Goal: Task Accomplishment & Management: Use online tool/utility

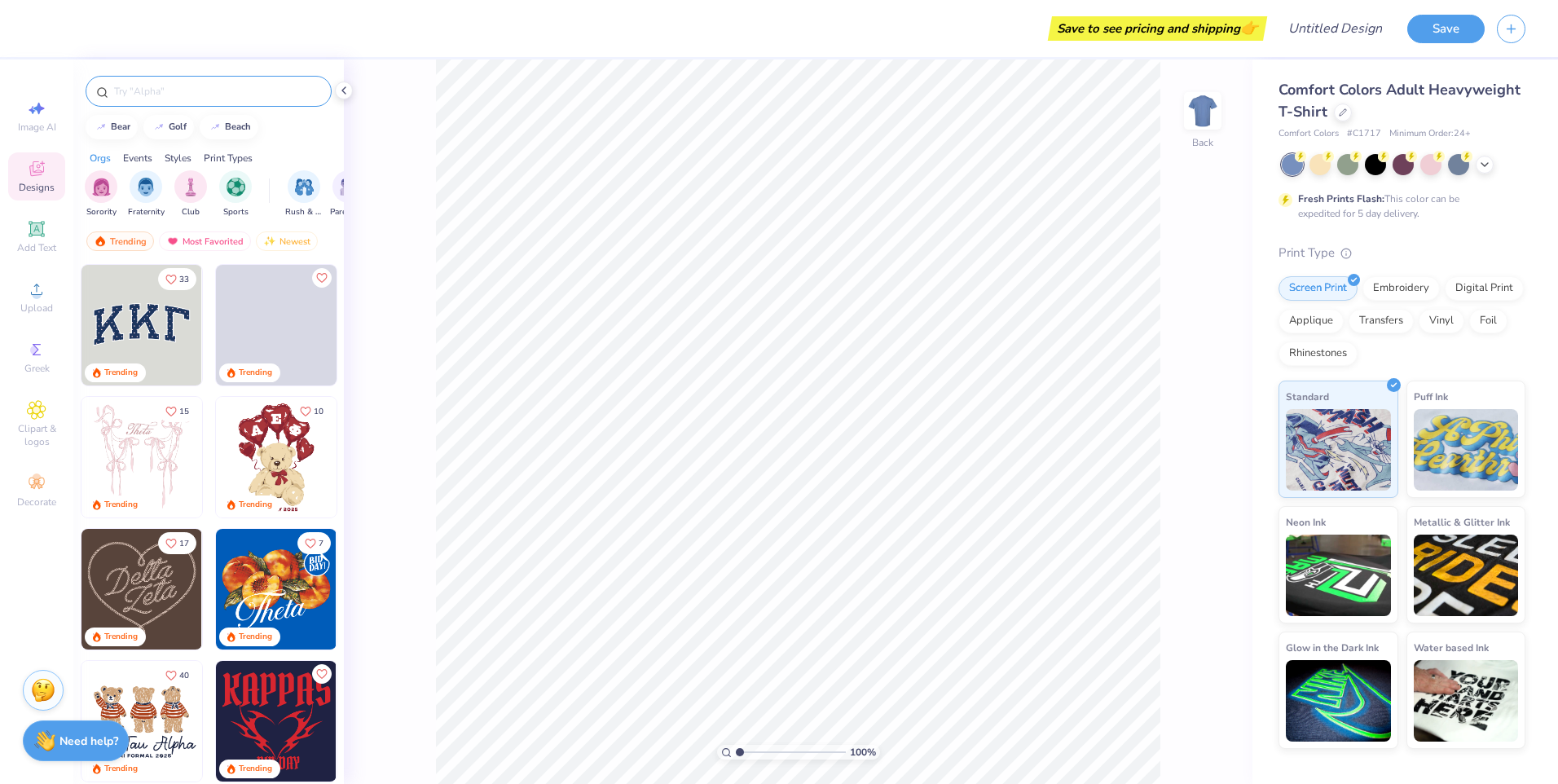
click at [200, 88] on input "text" at bounding box center [217, 91] width 208 height 16
click at [232, 93] on input "text" at bounding box center [217, 91] width 208 height 16
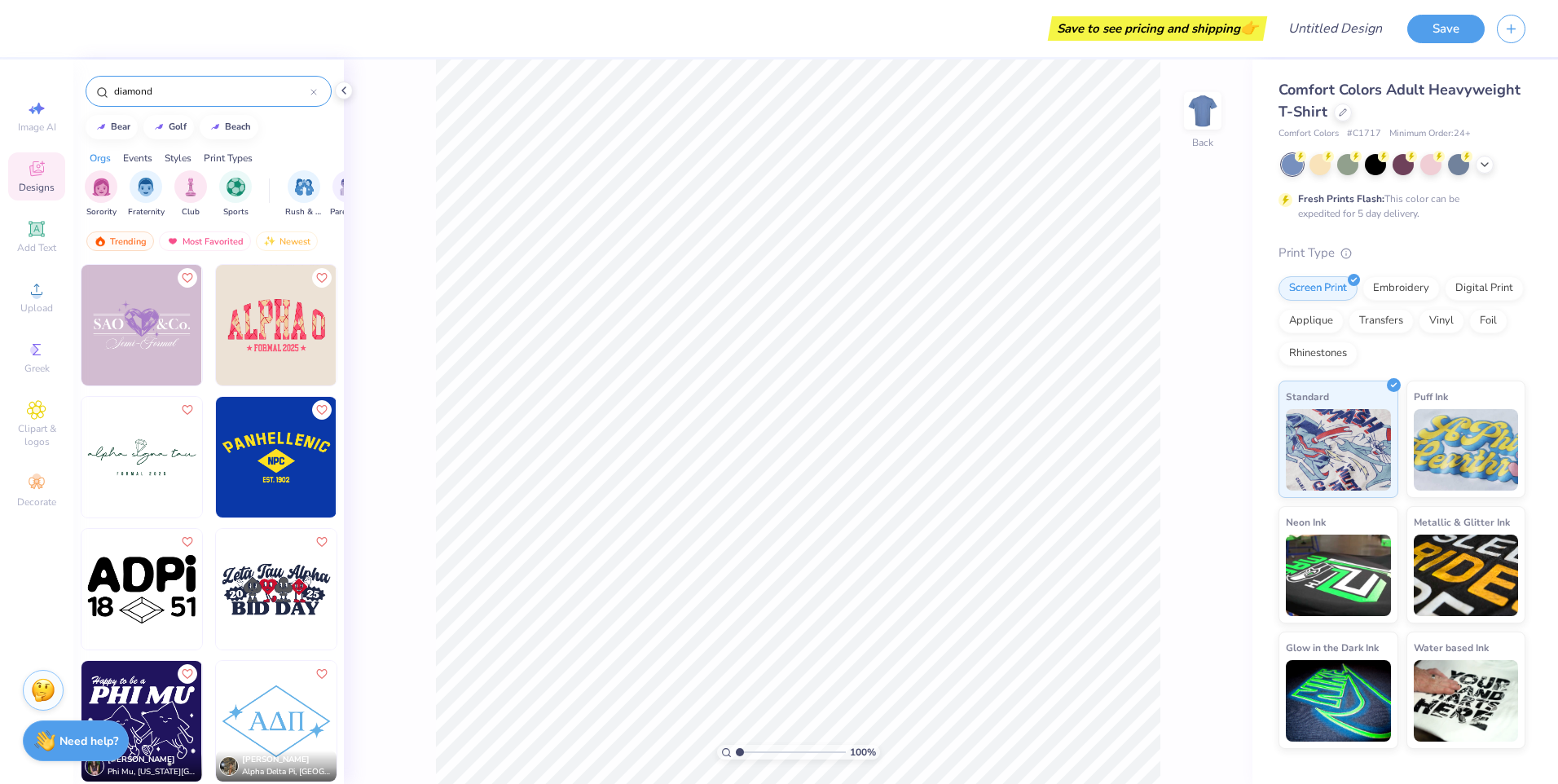
type input "diamond"
click at [25, 336] on div "Greek" at bounding box center [36, 357] width 57 height 48
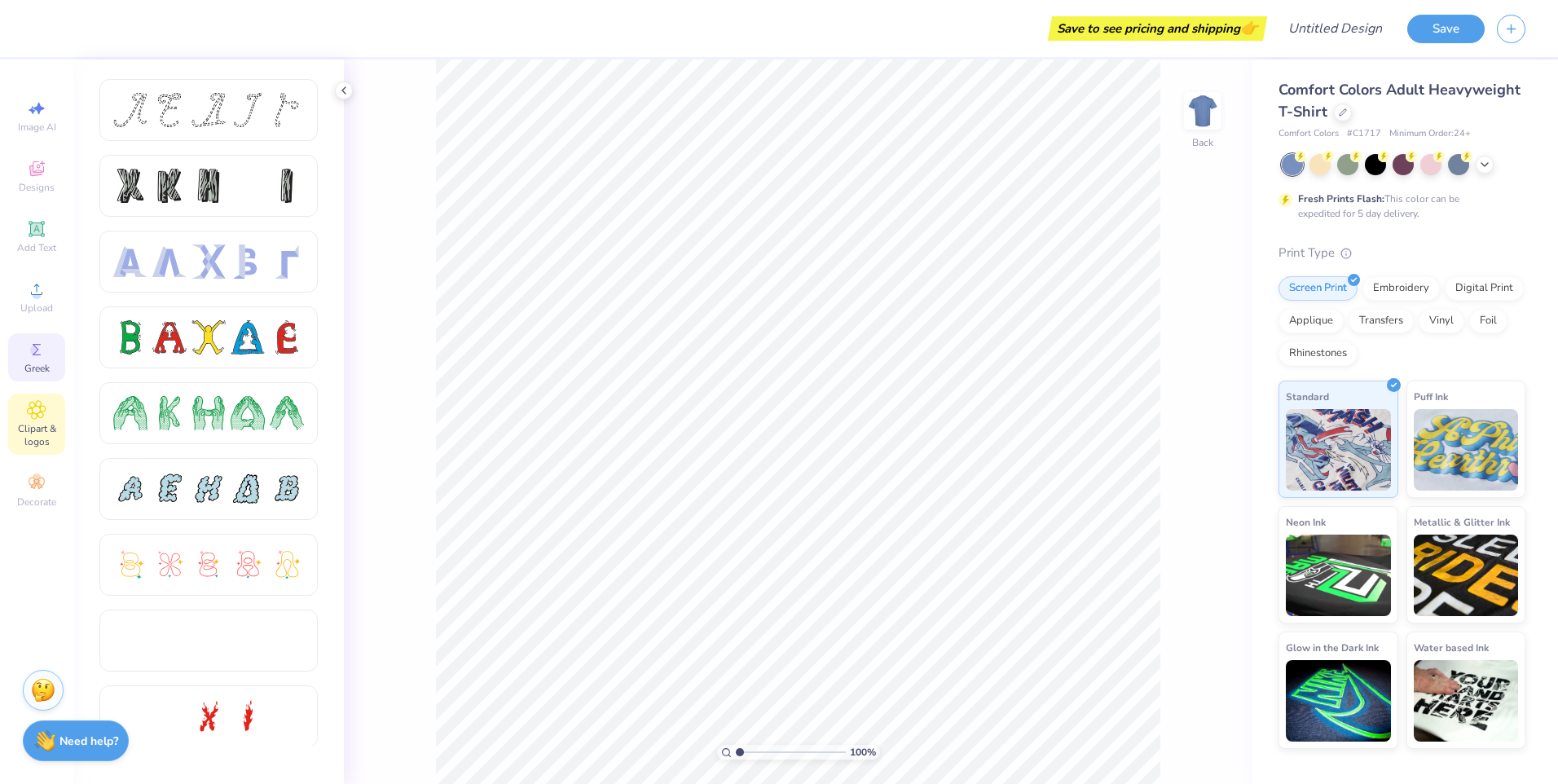
click at [37, 415] on icon at bounding box center [36, 410] width 18 height 18
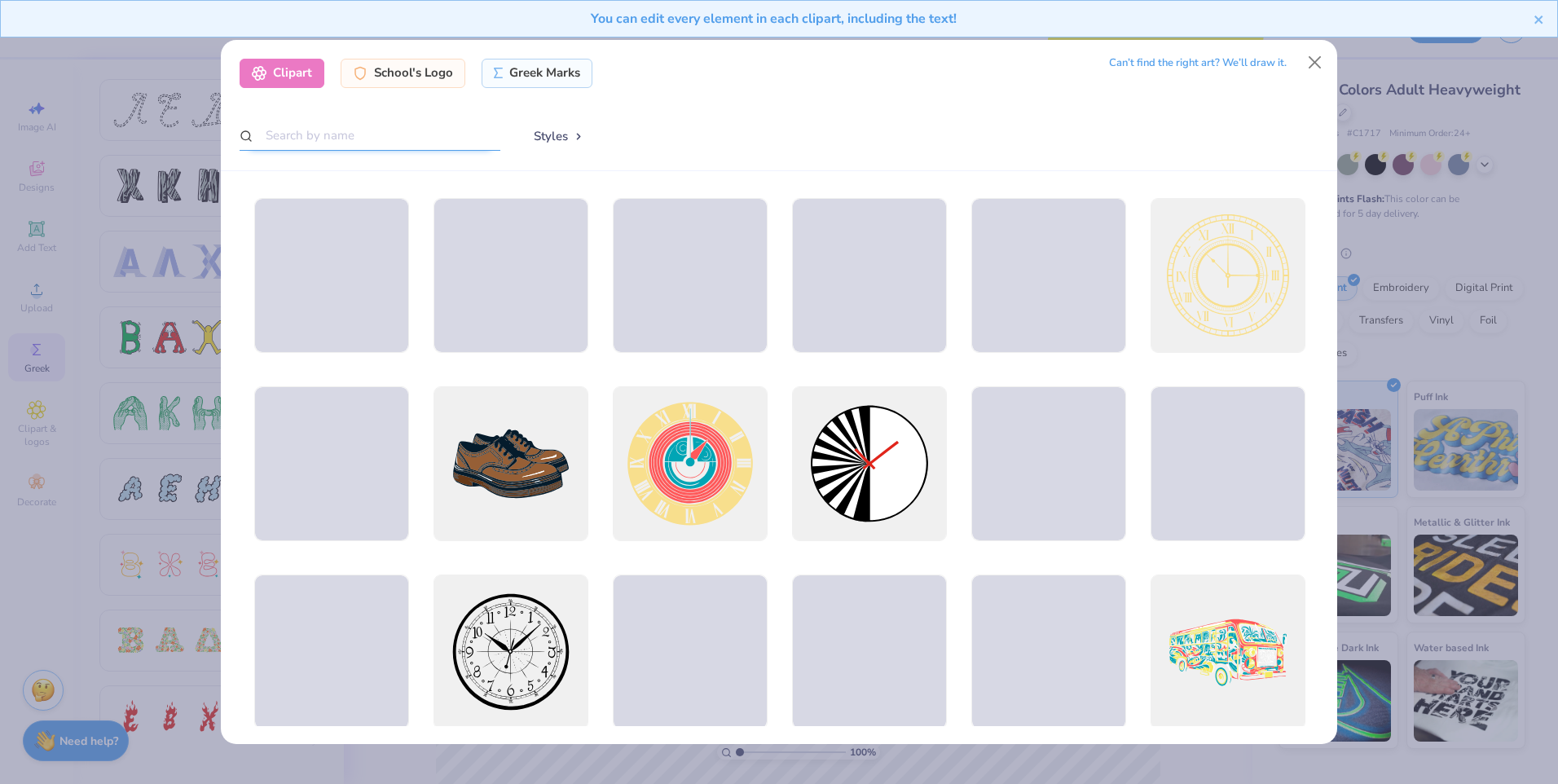
click at [411, 133] on input "text" at bounding box center [369, 135] width 261 height 30
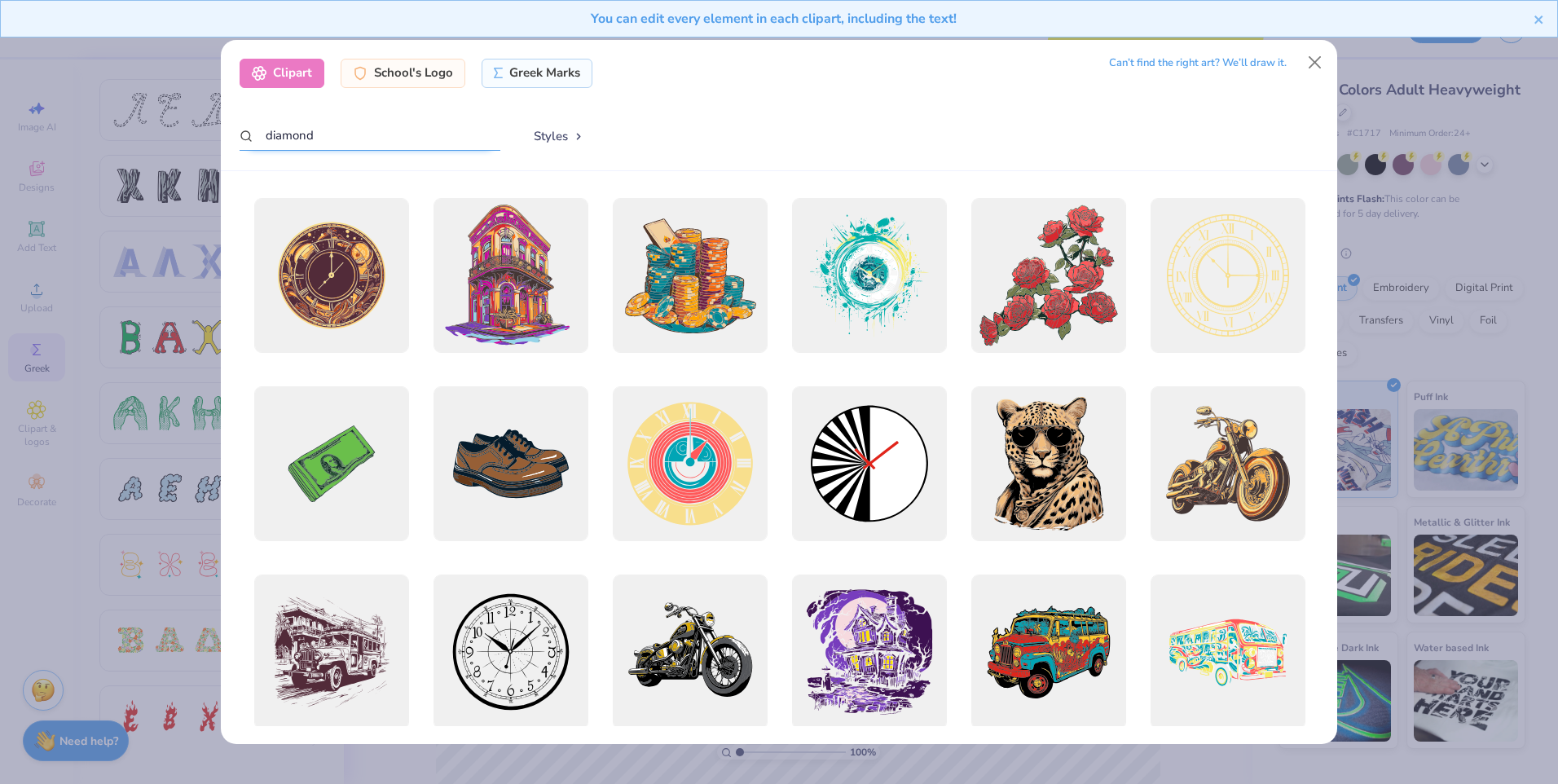
type input "diamond"
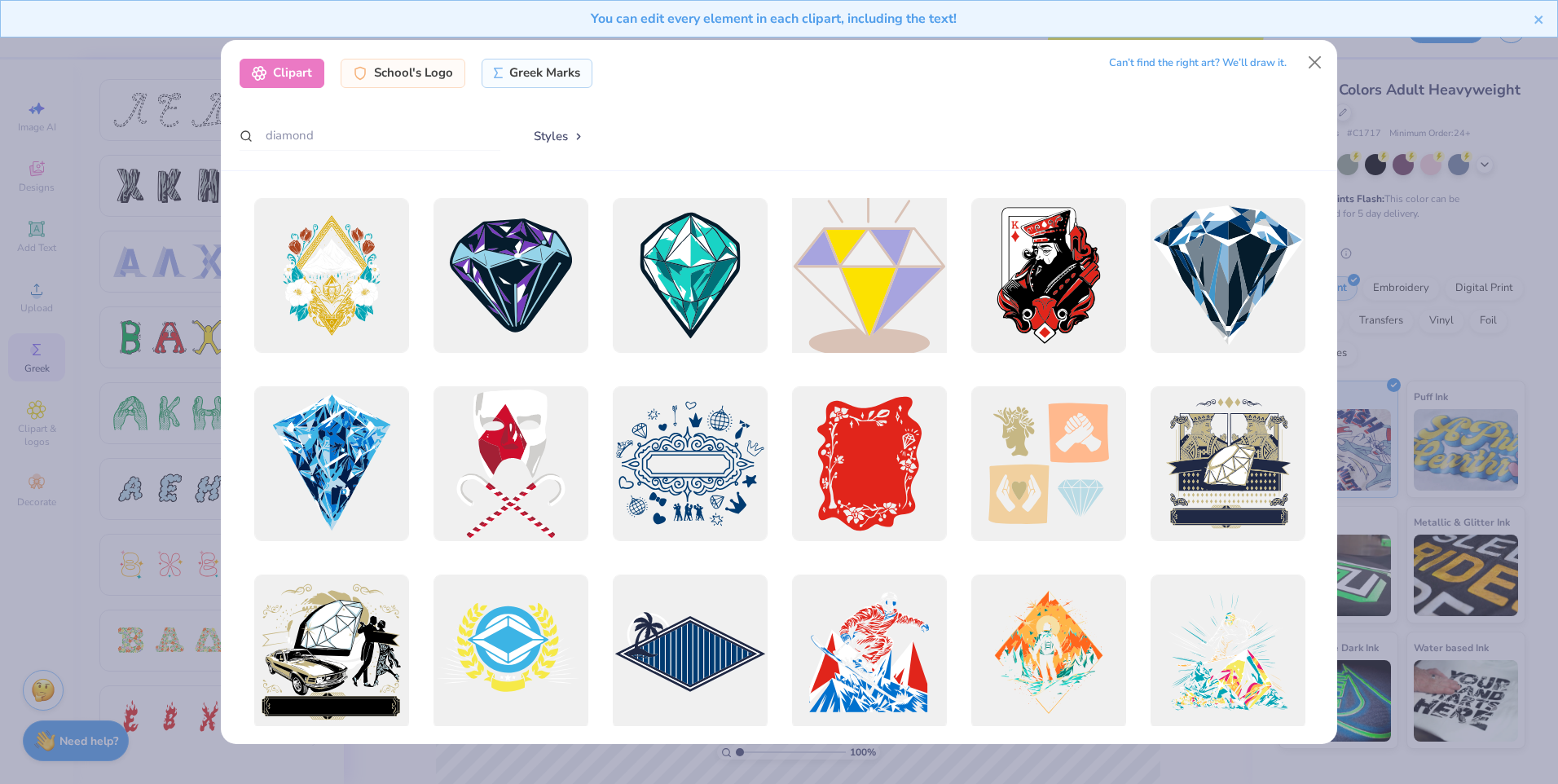
click at [854, 279] on div at bounding box center [869, 275] width 170 height 170
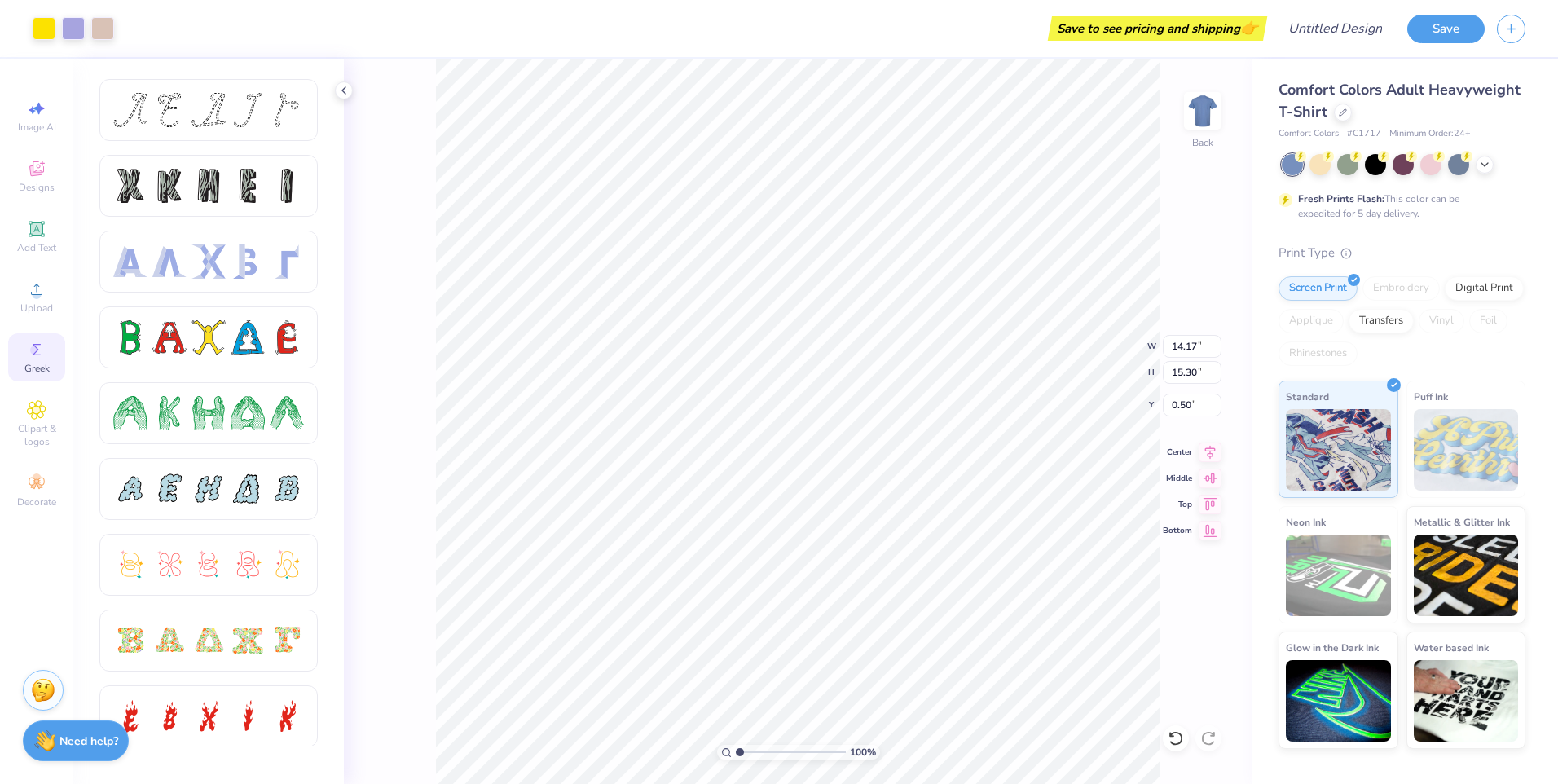
type input "0.50"
type input "8.83"
type input "9.53"
type input "2.01"
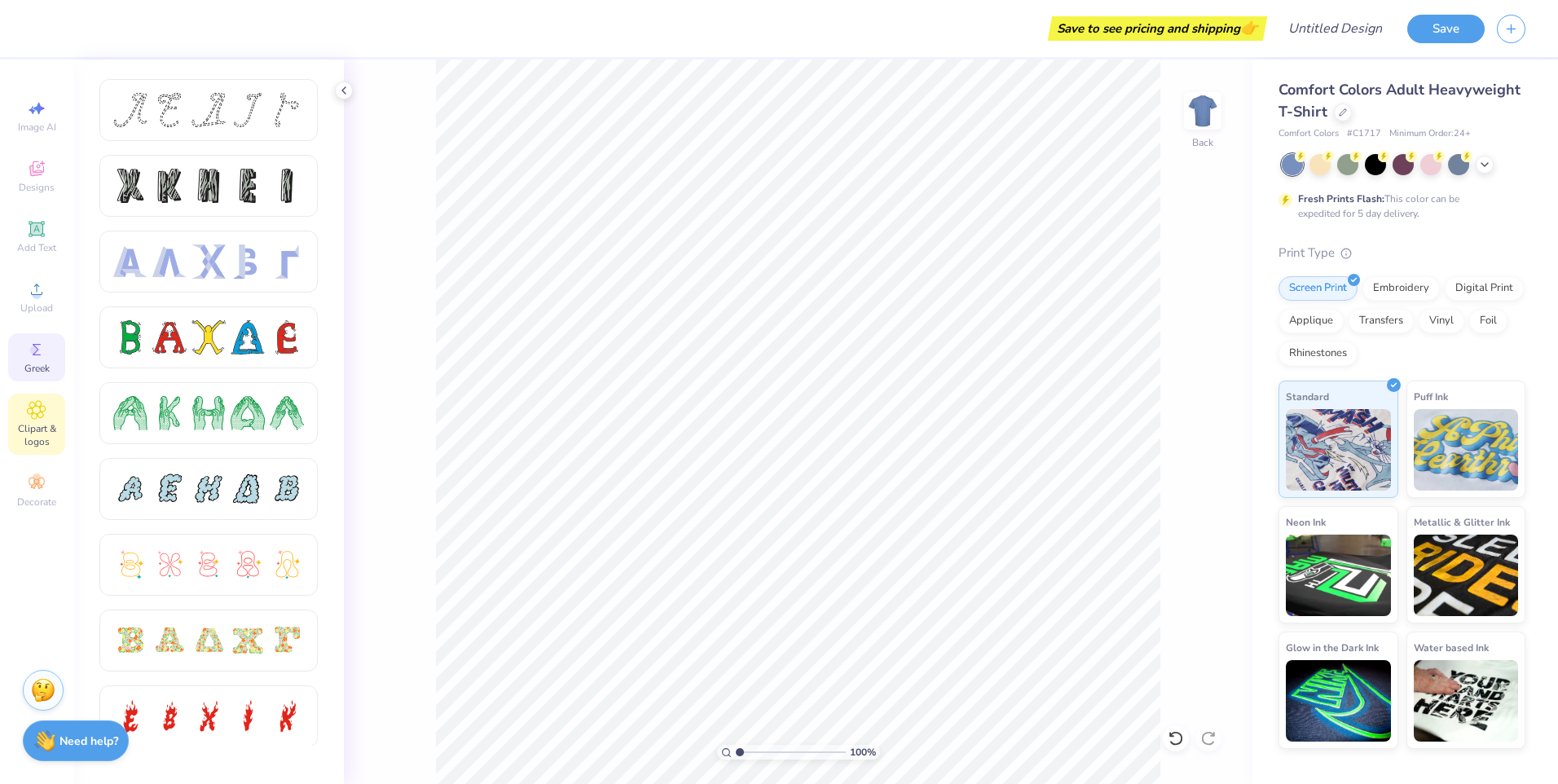
click at [42, 445] on span "Clipart & logos" at bounding box center [36, 435] width 57 height 26
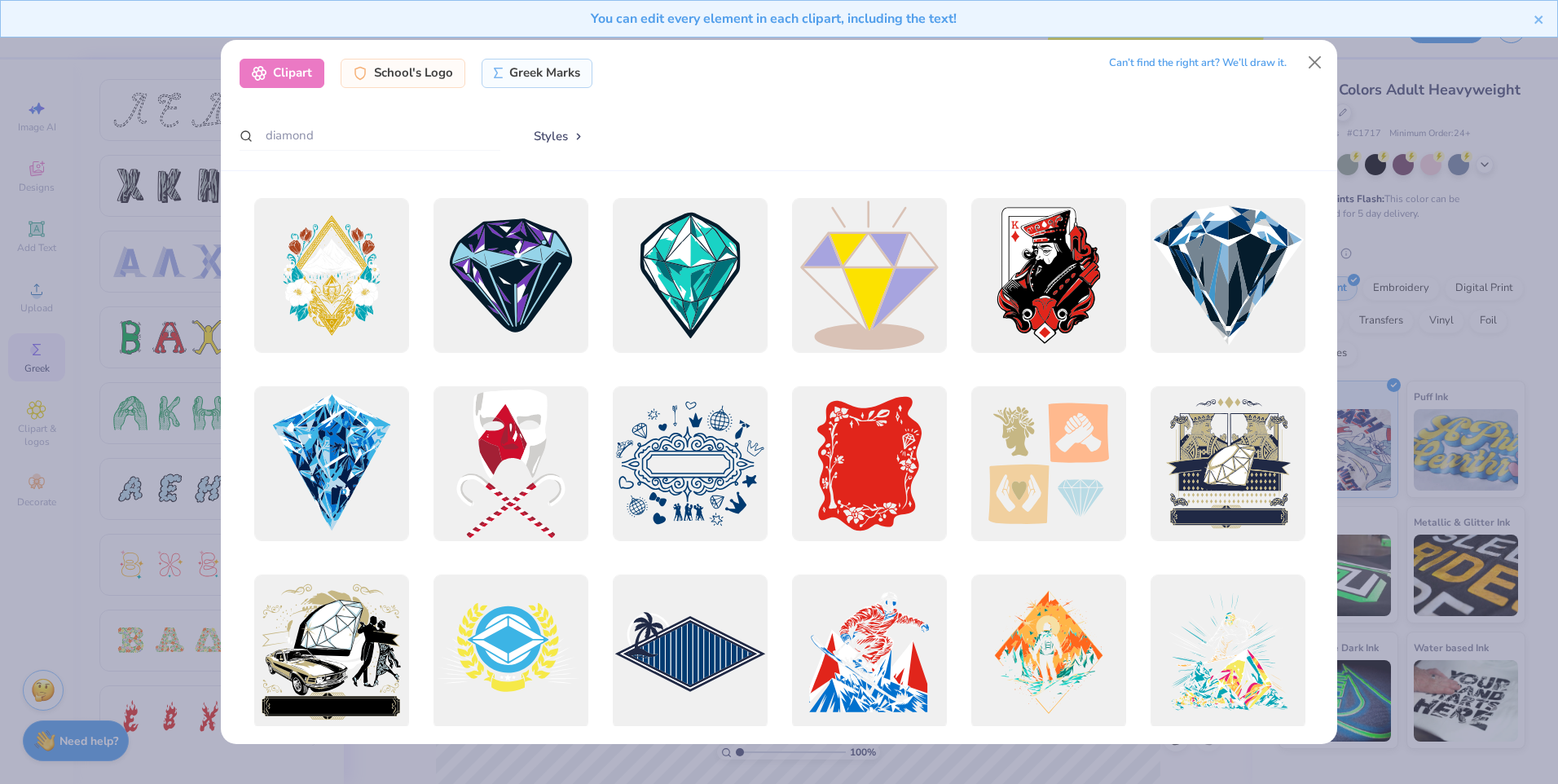
click at [43, 219] on div "Clipart School's Logo Greek Marks Can’t find the right art? We’ll draw it. diam…" at bounding box center [779, 392] width 1558 height 784
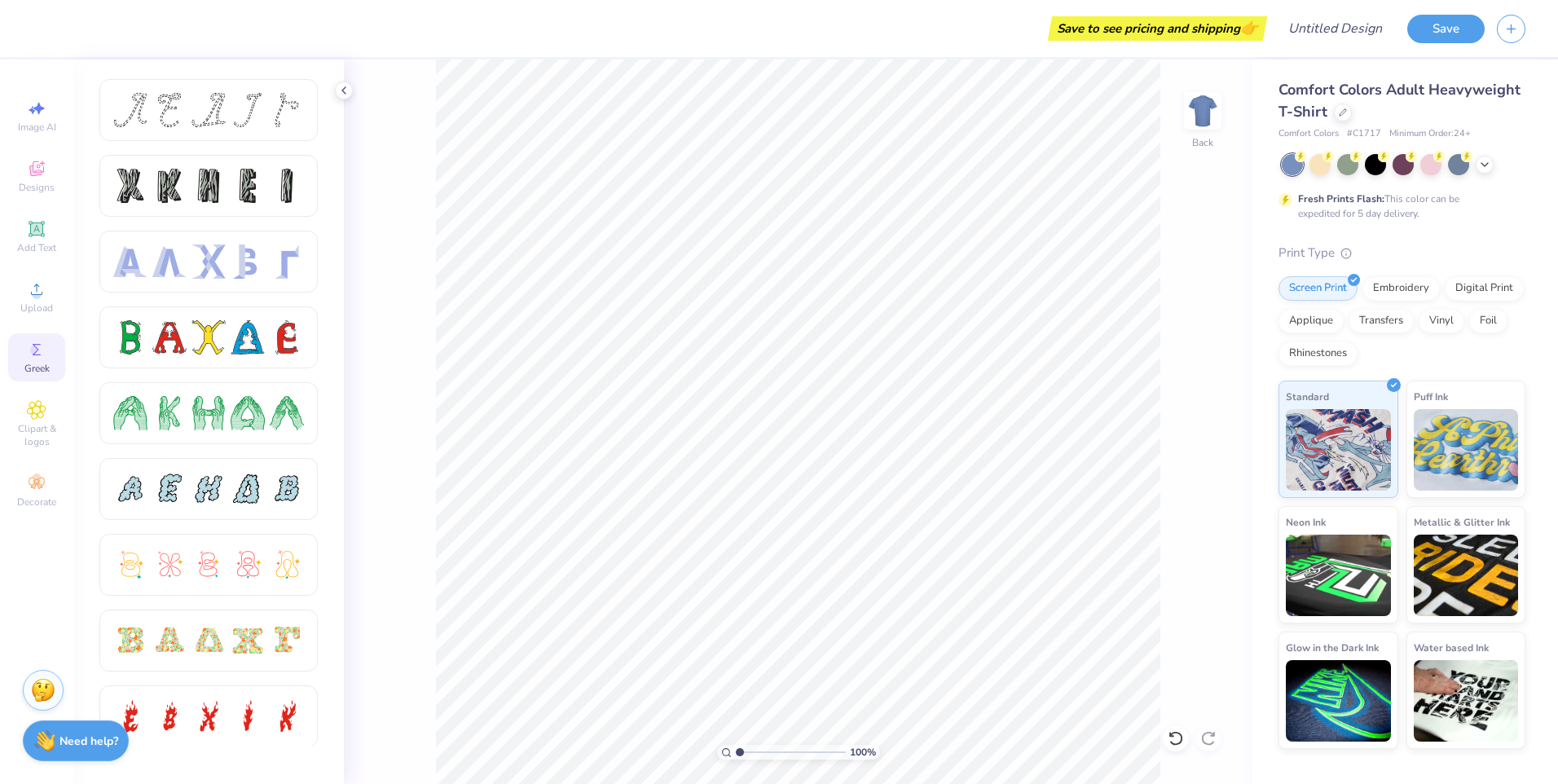
click at [51, 343] on div "Greek" at bounding box center [36, 357] width 57 height 48
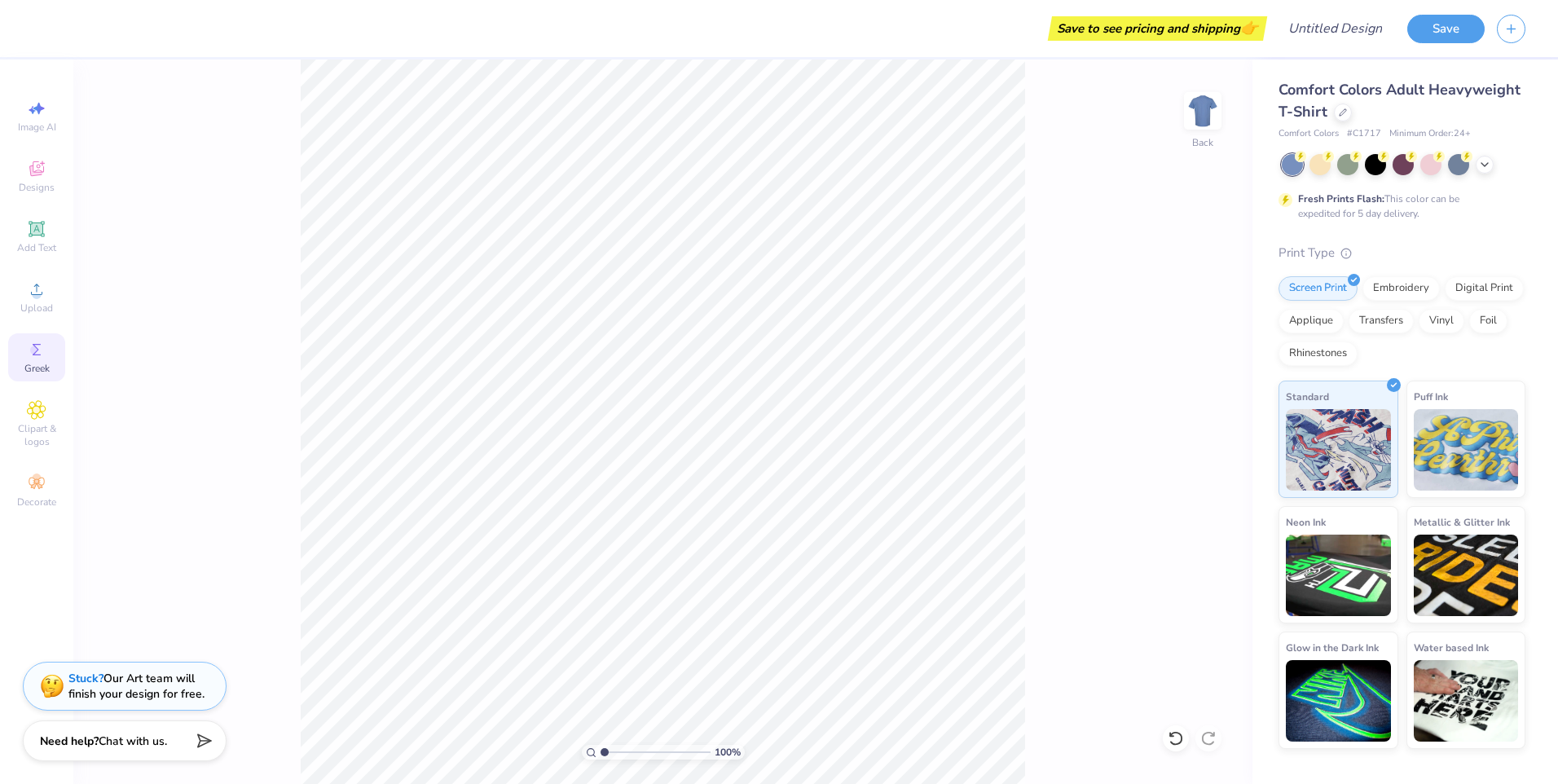
click at [28, 338] on div "Greek" at bounding box center [36, 357] width 57 height 48
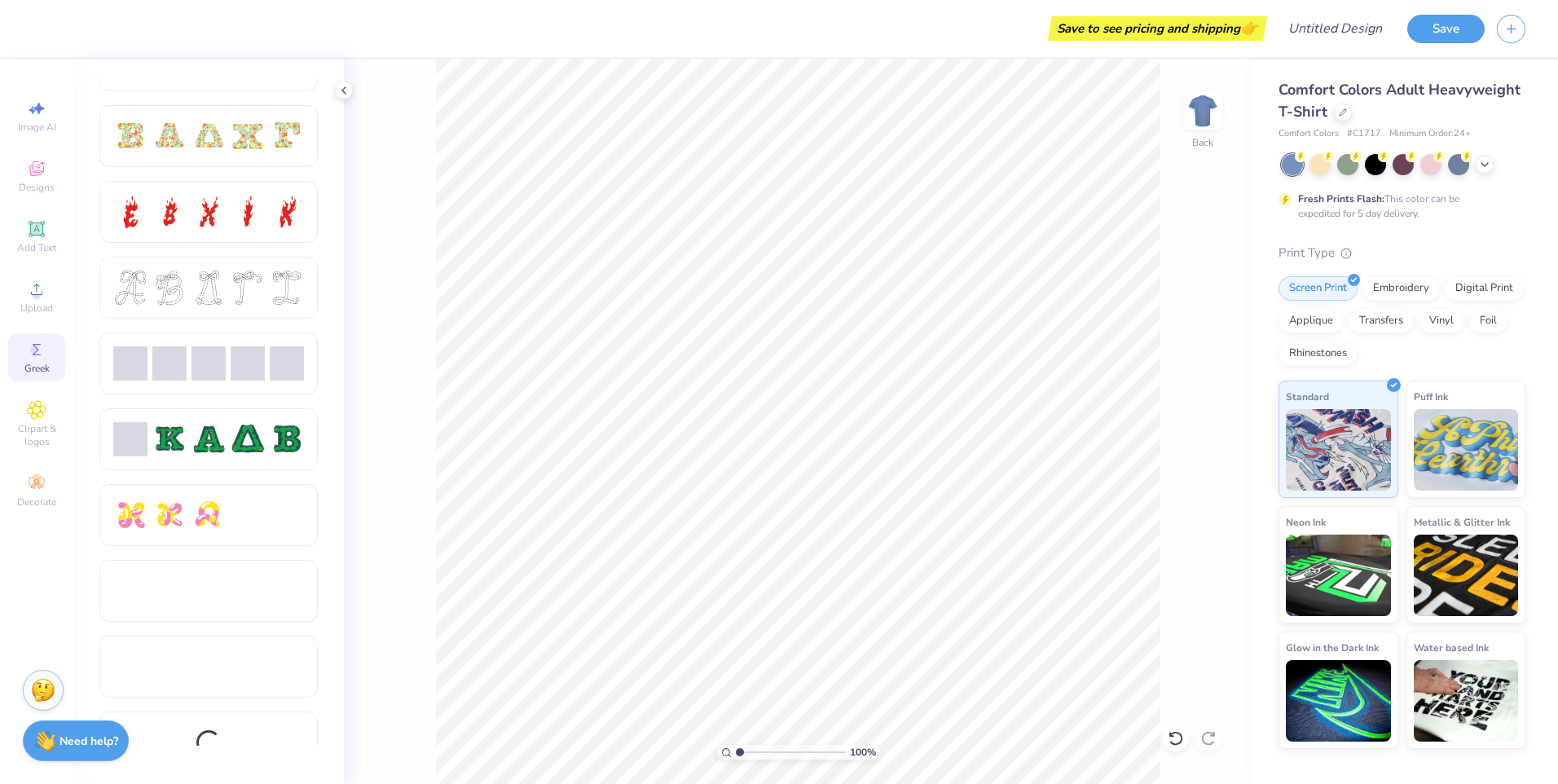
scroll to position [533, 0]
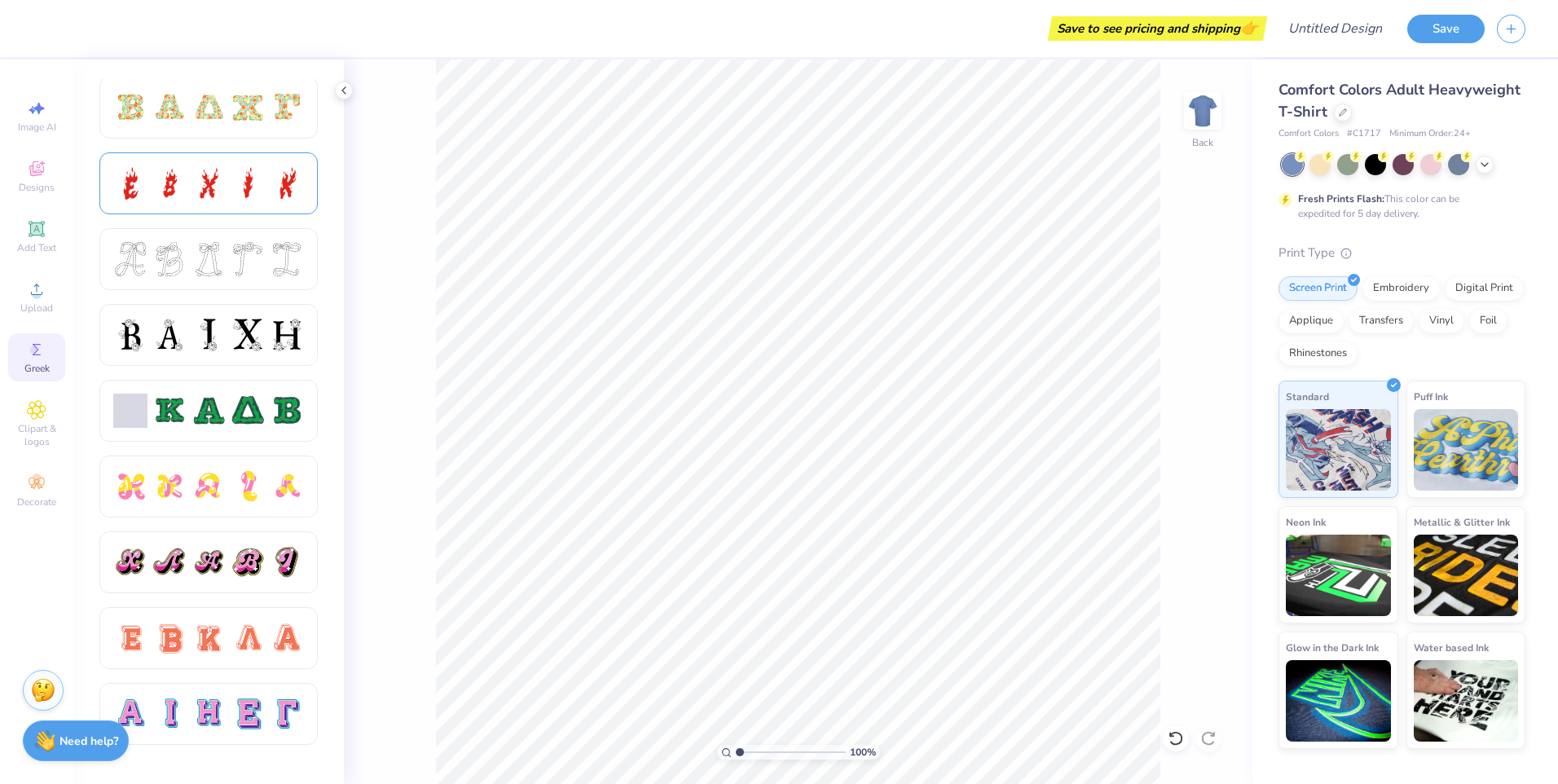
click at [226, 194] on div at bounding box center [209, 183] width 191 height 34
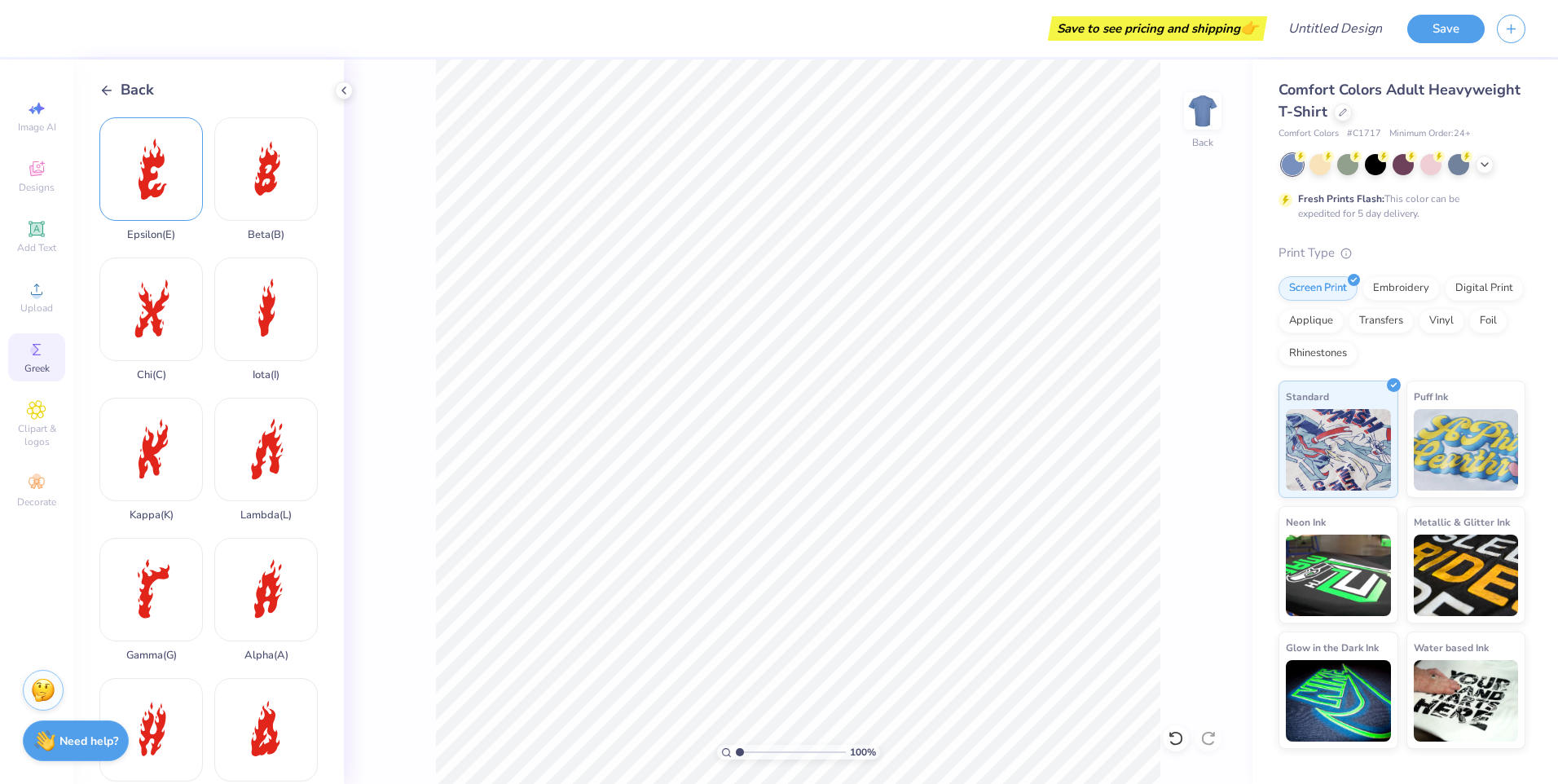
click at [129, 153] on div "Epsilon ( E )" at bounding box center [151, 179] width 103 height 124
click at [1375, 174] on div at bounding box center [1376, 163] width 22 height 22
click at [348, 89] on icon at bounding box center [343, 90] width 13 height 13
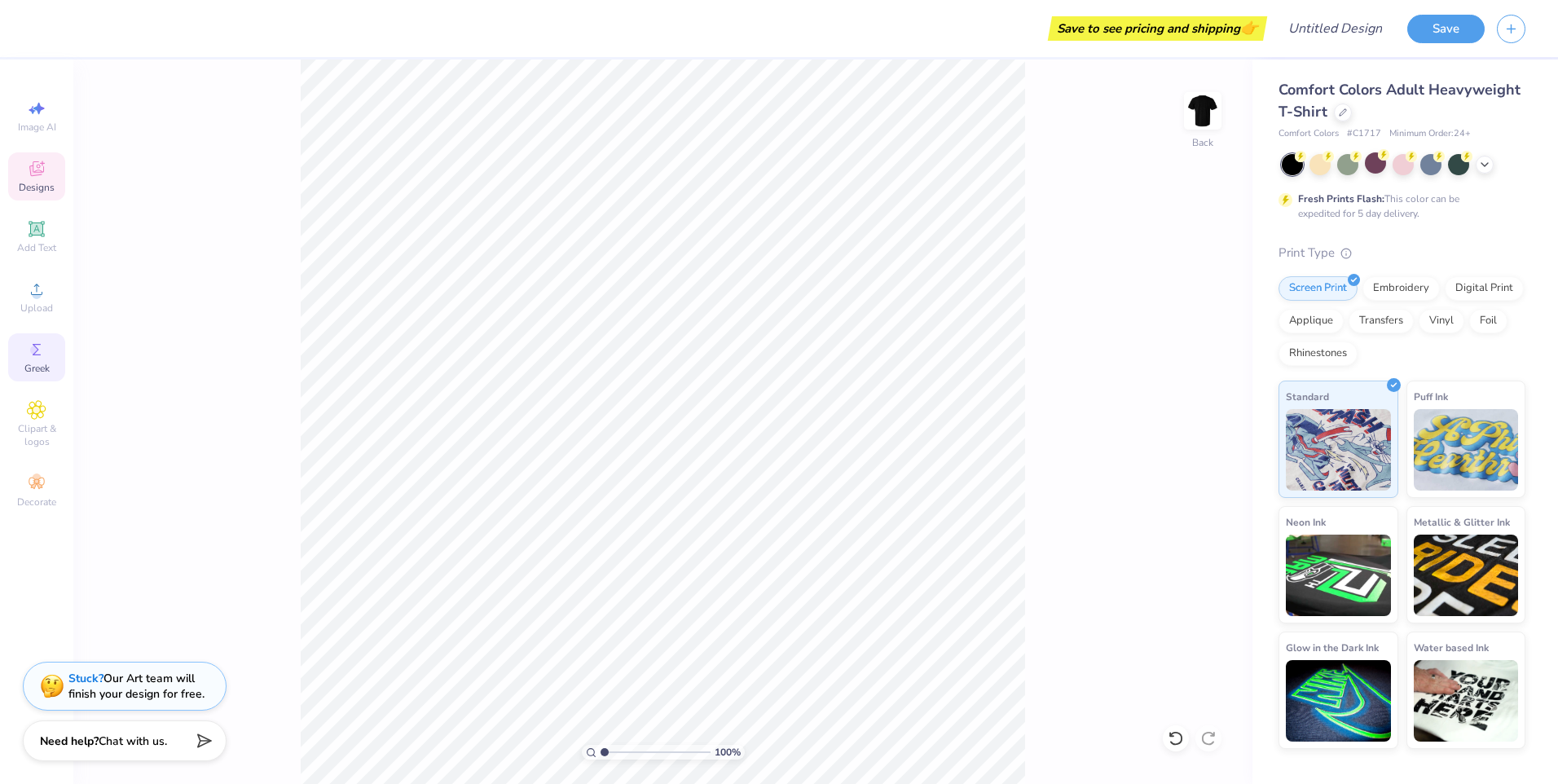
click at [34, 182] on span "Designs" at bounding box center [37, 187] width 36 height 13
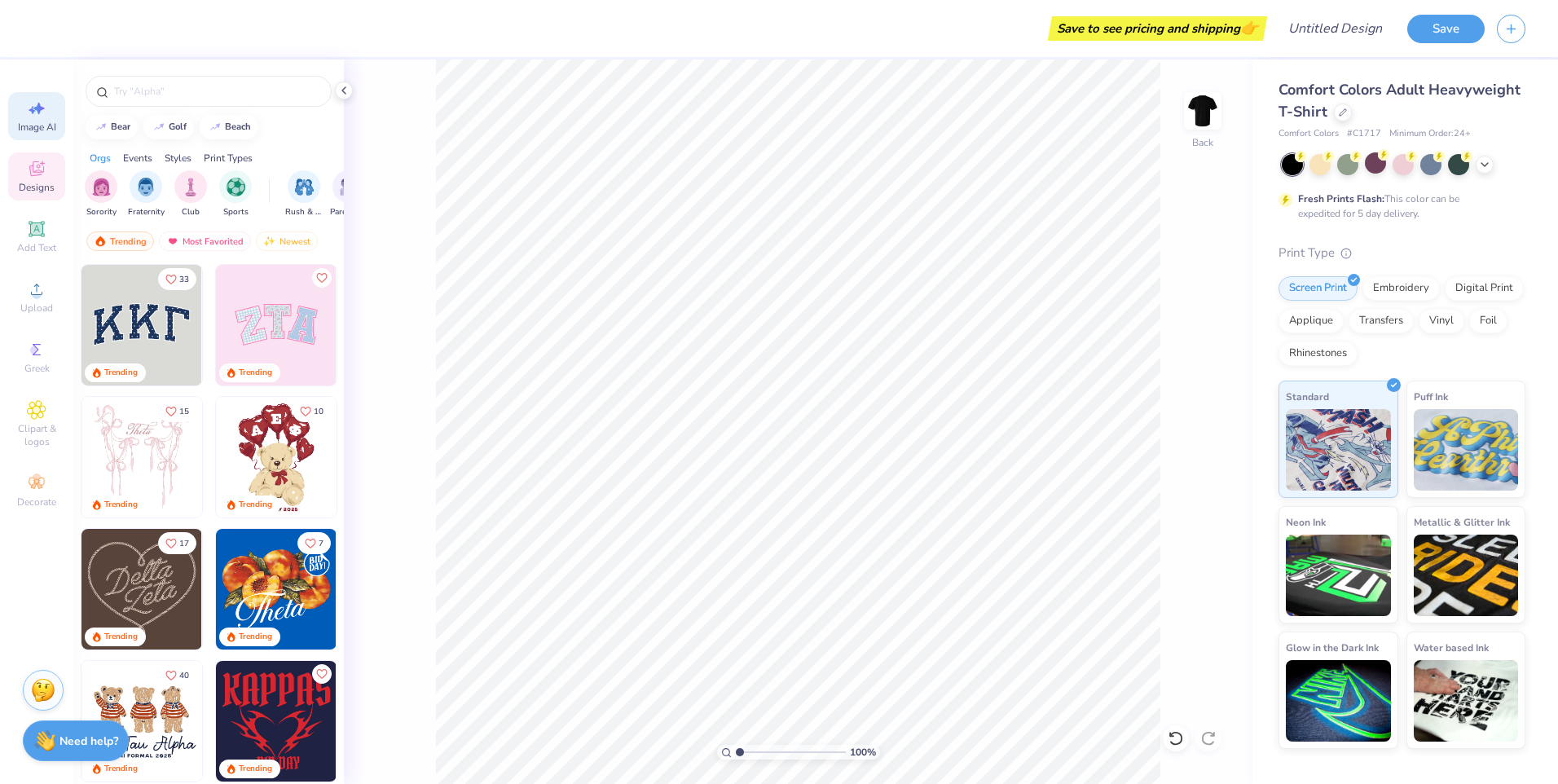
click at [13, 120] on div "Image AI" at bounding box center [36, 116] width 57 height 48
select select "4"
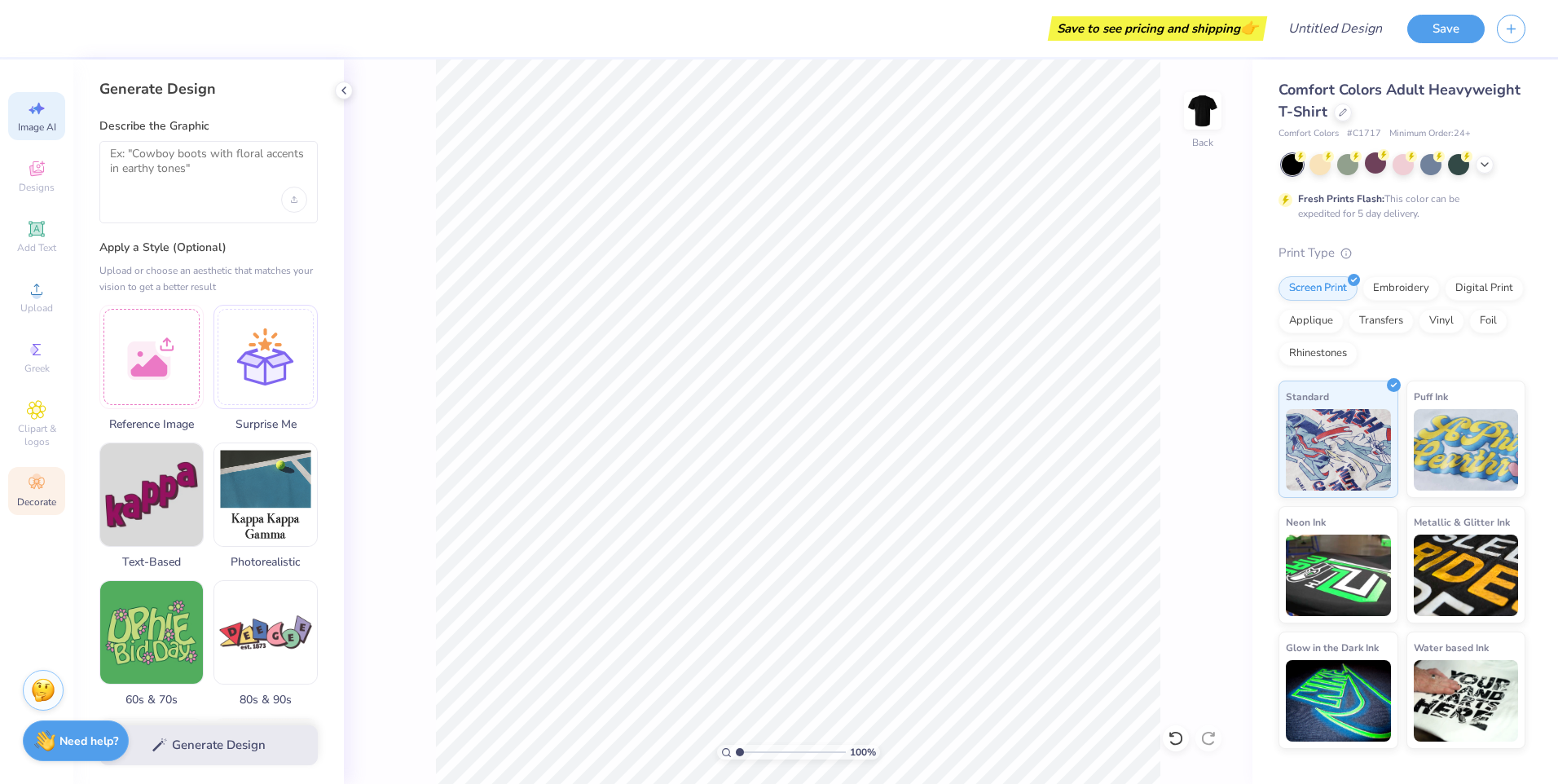
click at [20, 490] on div "Decorate" at bounding box center [36, 491] width 57 height 48
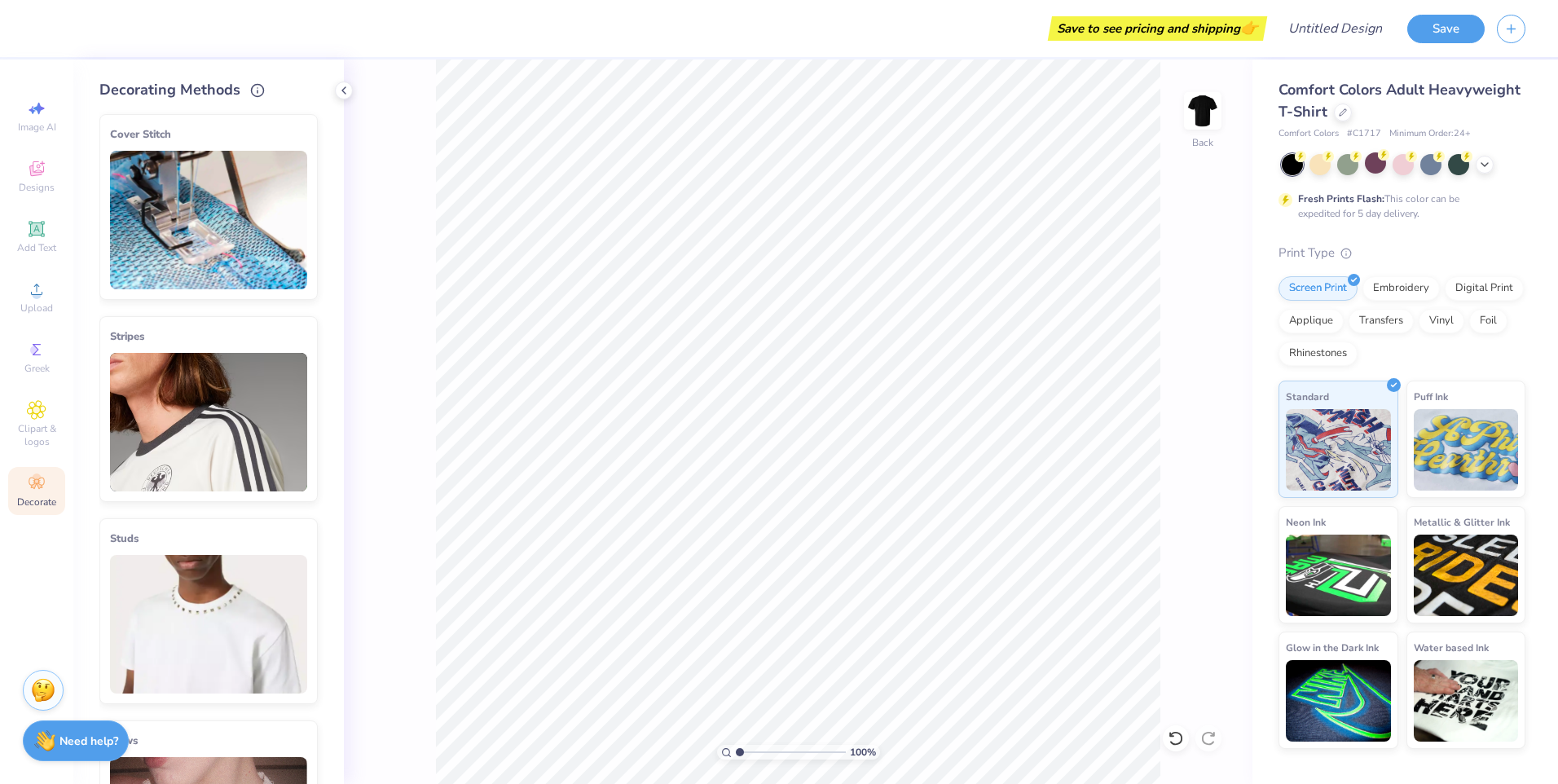
click at [423, 411] on div "100 % Back" at bounding box center [798, 422] width 909 height 725
click at [343, 98] on div at bounding box center [343, 90] width 18 height 18
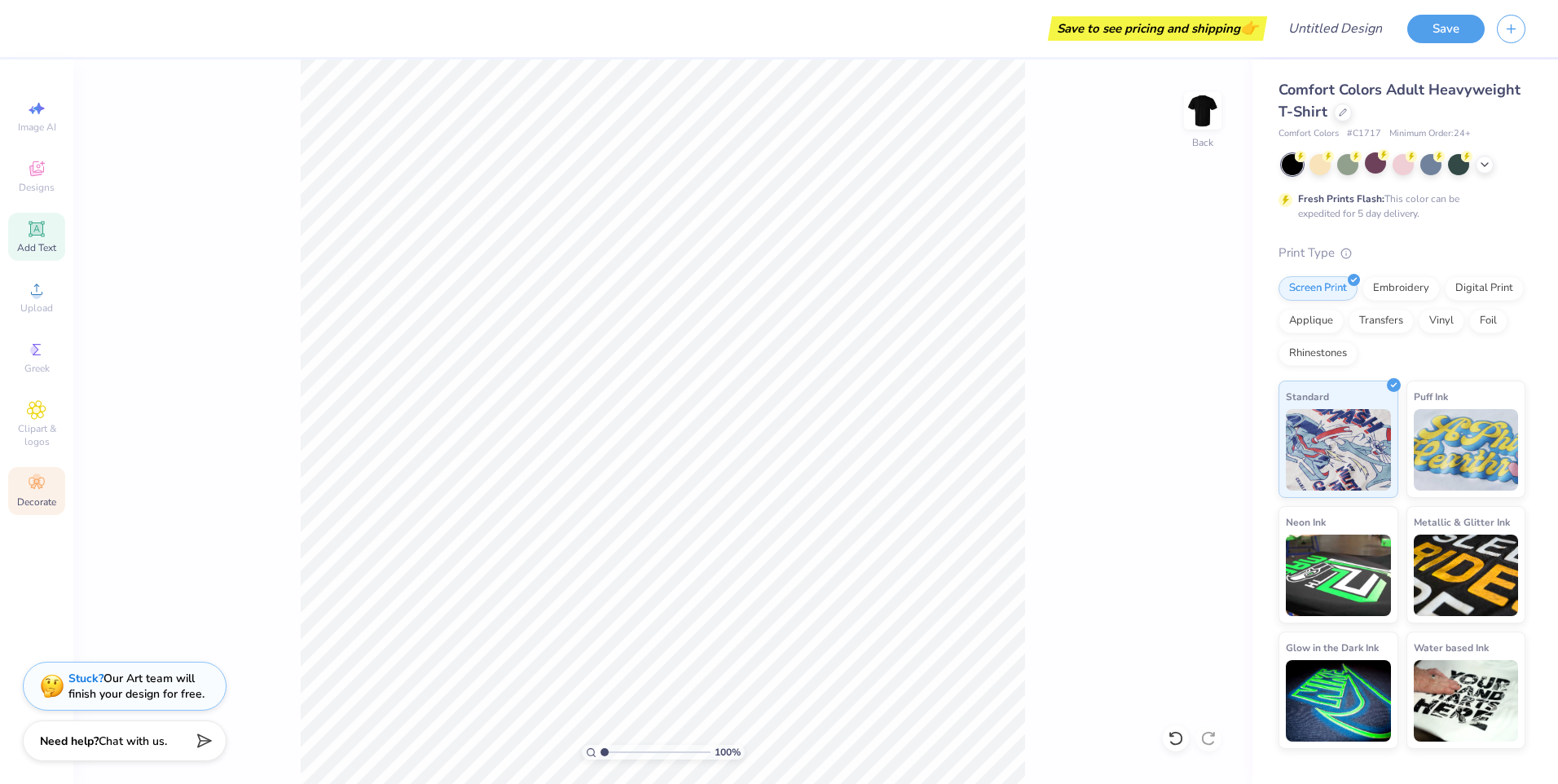
click at [57, 227] on div "Add Text" at bounding box center [36, 237] width 57 height 48
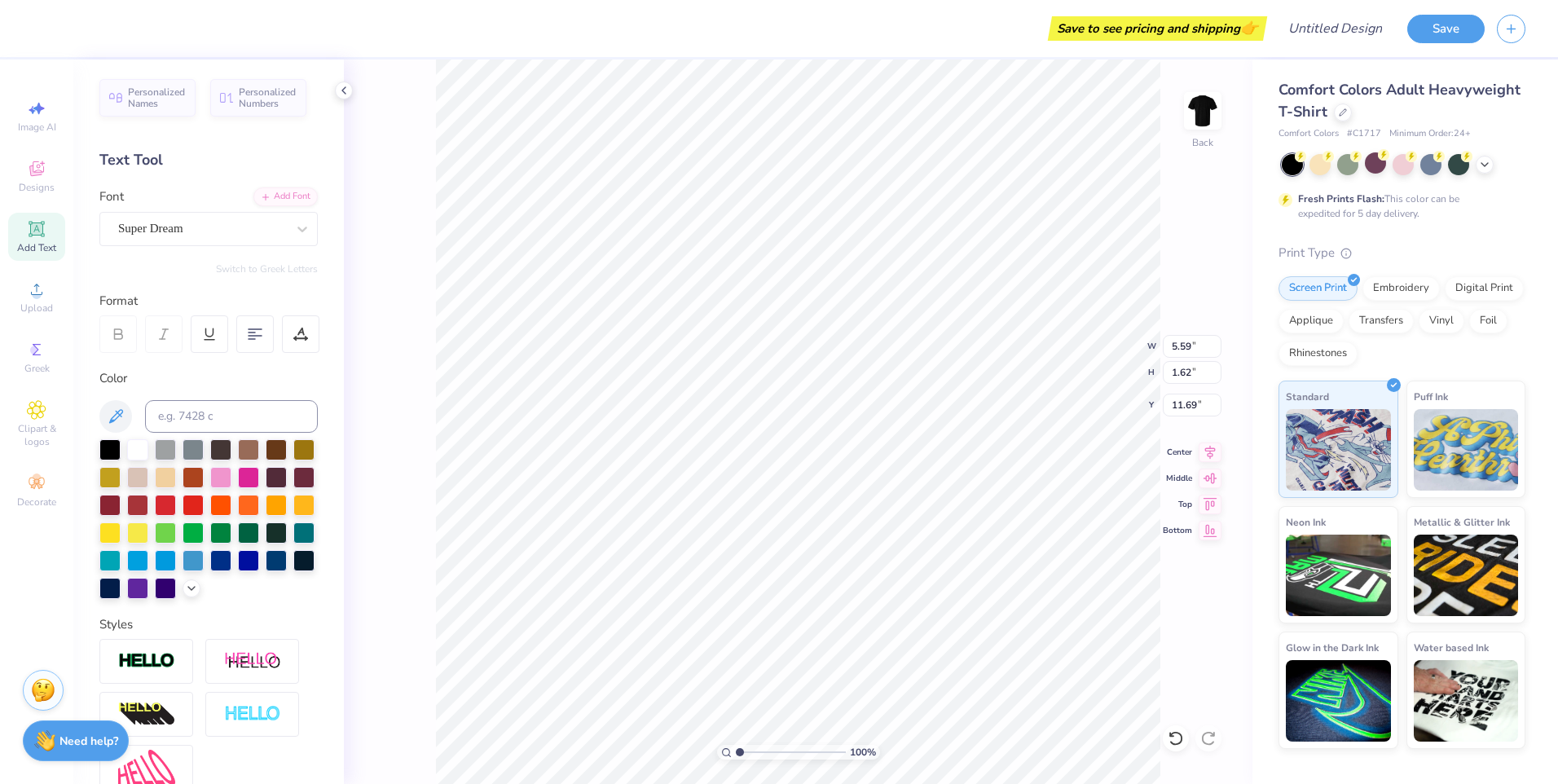
scroll to position [14, 3]
type textarea "T"
type textarea "Spring Woods Speech & Debate"
type input "7.50"
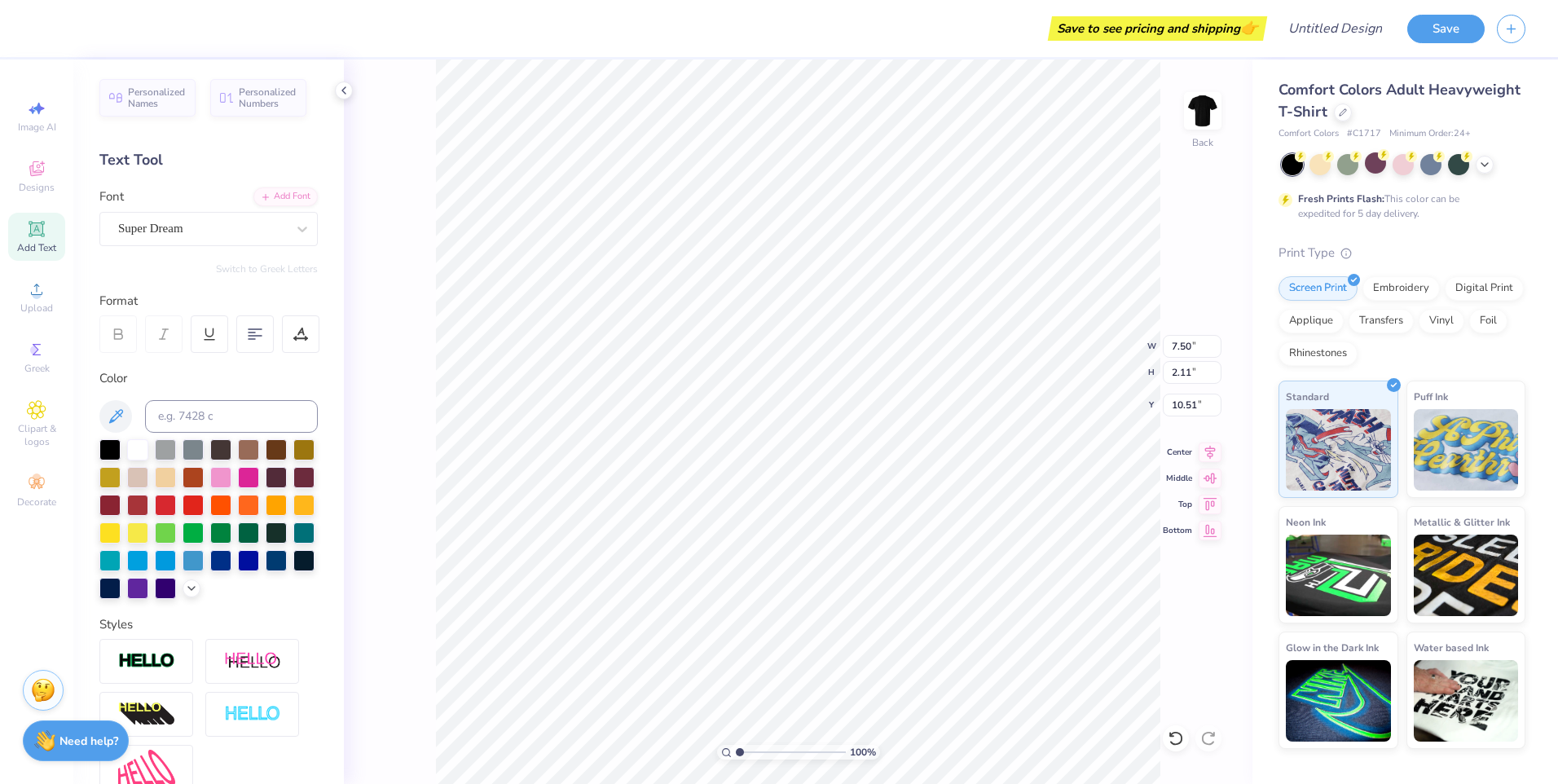
type input "2.11"
type input "1.21"
type input "5.34"
type input "1.50"
type input "3.00"
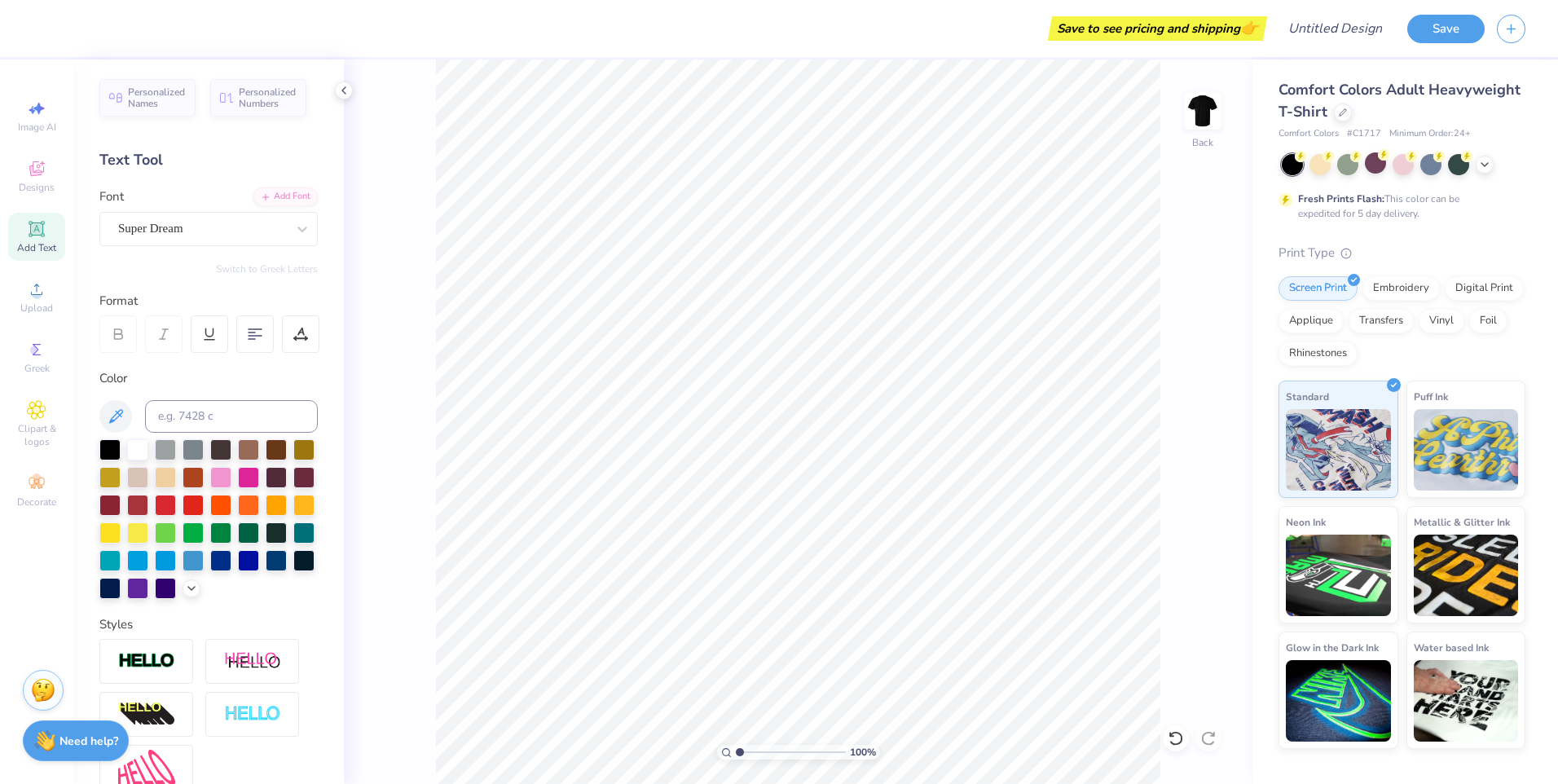
click at [1212, 750] on div "100 % Back" at bounding box center [798, 422] width 909 height 725
click at [1207, 734] on div "100 % Back" at bounding box center [798, 422] width 909 height 725
click at [1212, 115] on img at bounding box center [1203, 111] width 65 height 65
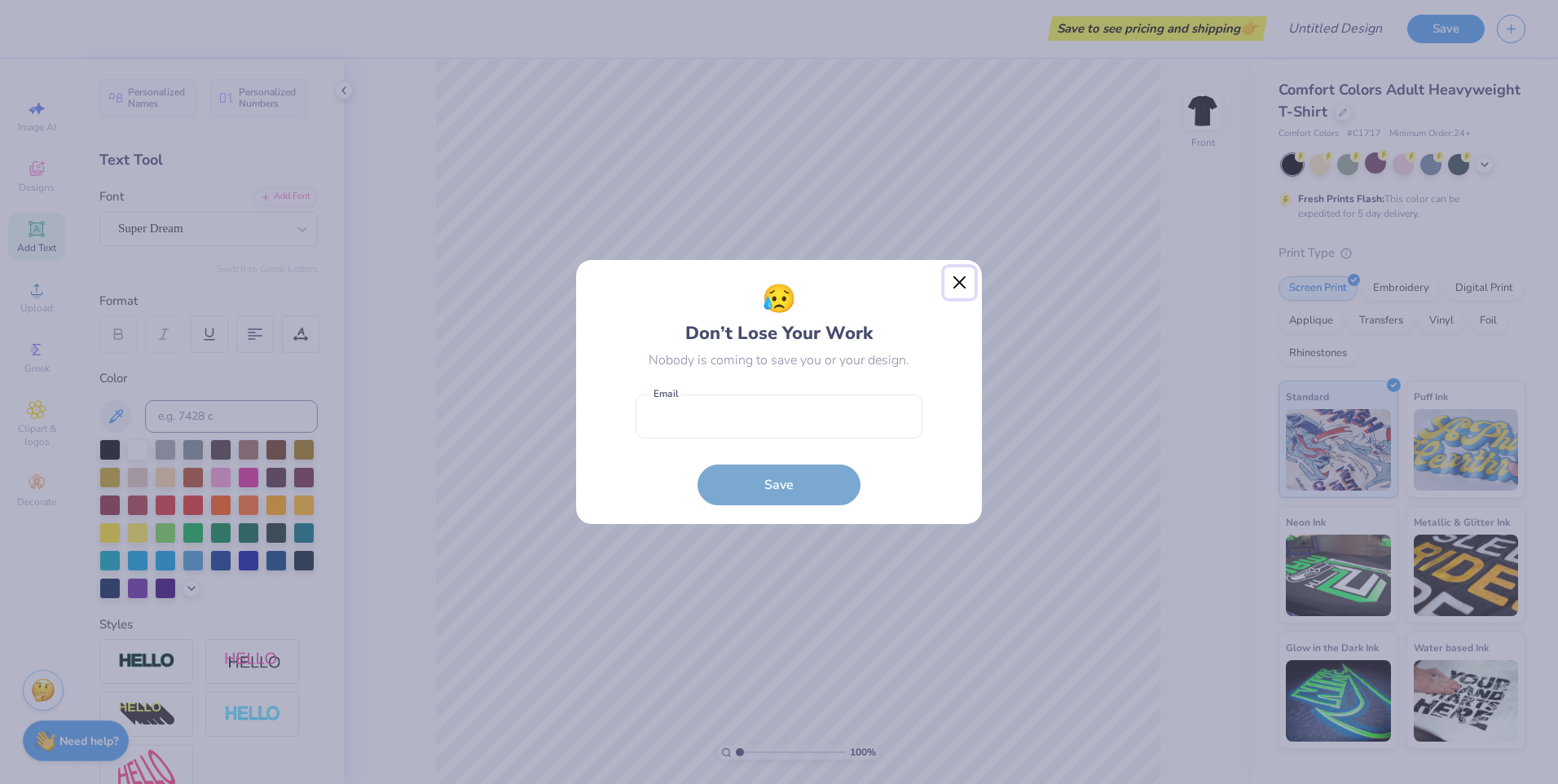
click at [970, 272] on button "Close" at bounding box center [960, 283] width 31 height 31
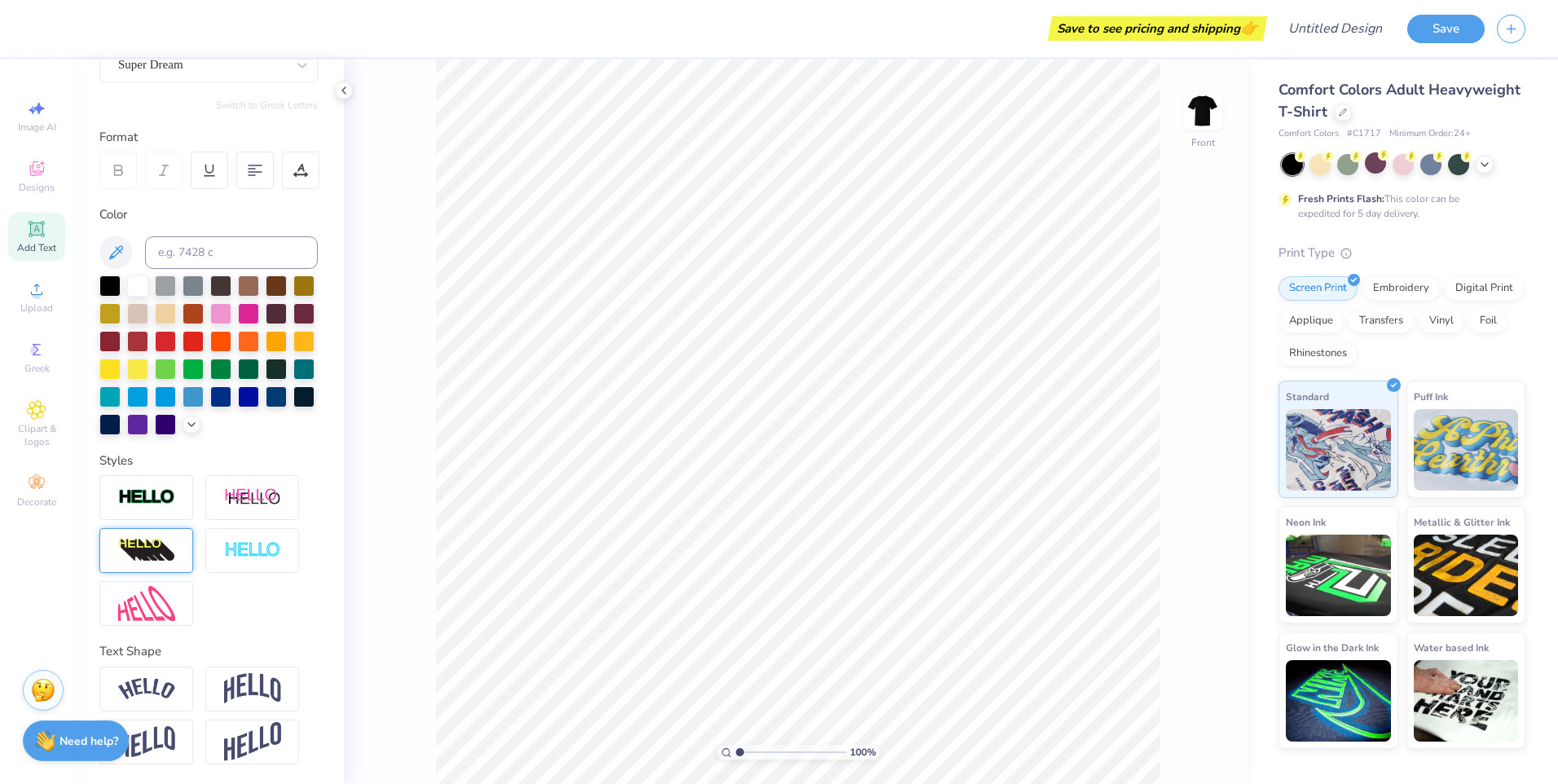
scroll to position [191, 0]
click at [239, 699] on img at bounding box center [252, 688] width 57 height 31
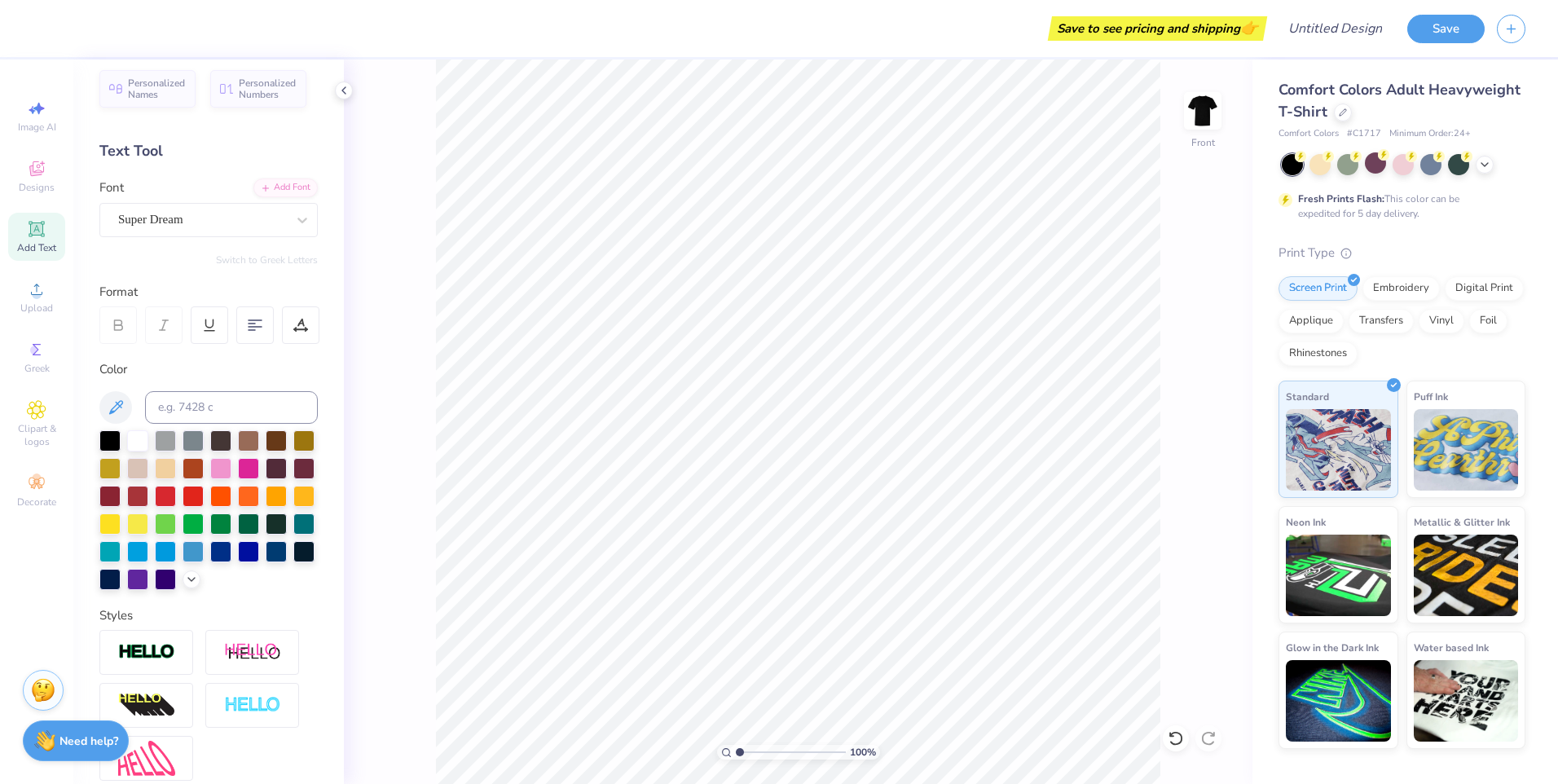
scroll to position [0, 0]
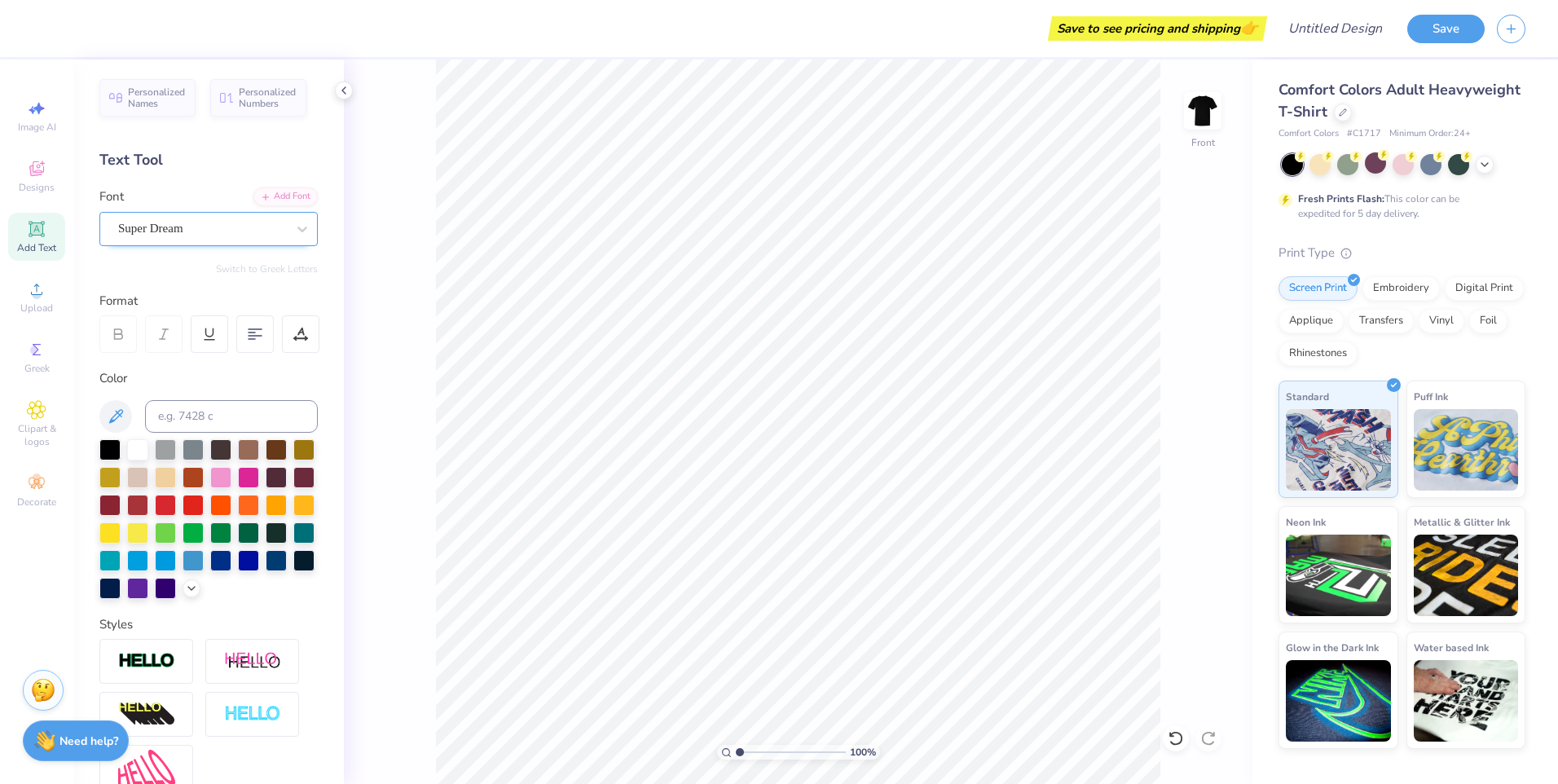
click at [176, 244] on div "Super Dream" at bounding box center [208, 229] width 219 height 34
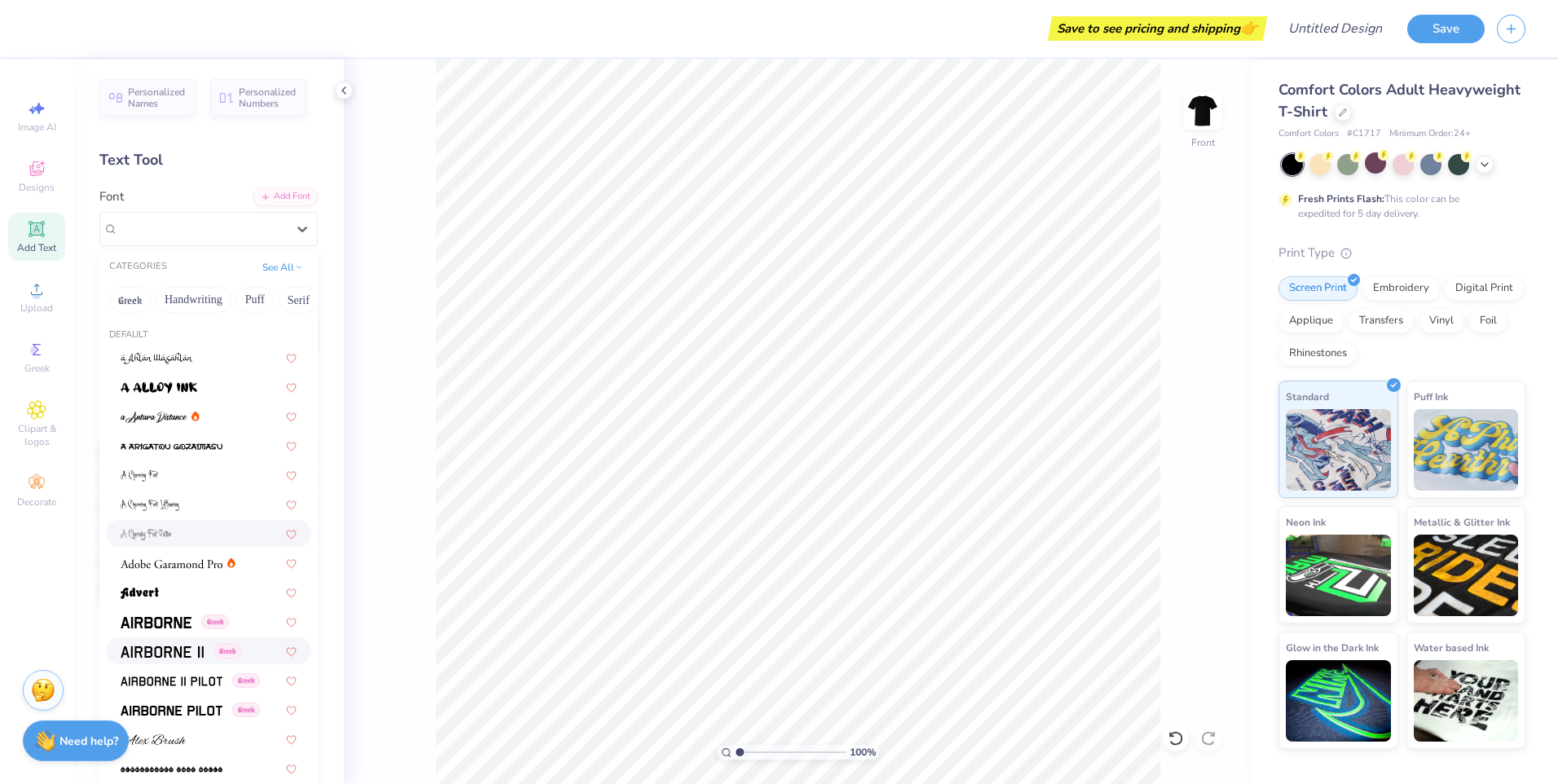
scroll to position [244, 0]
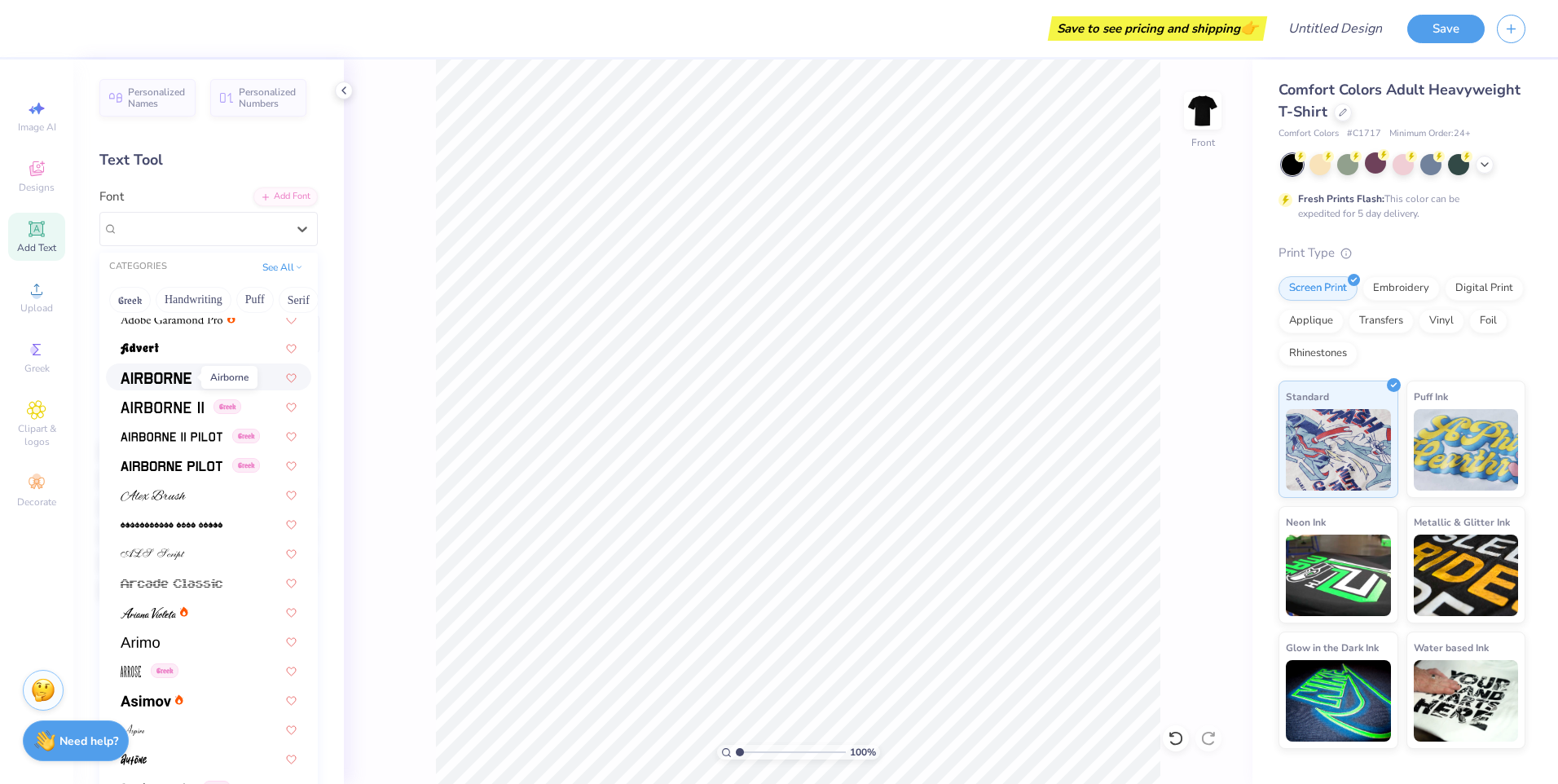
click at [173, 377] on img at bounding box center [156, 378] width 71 height 11
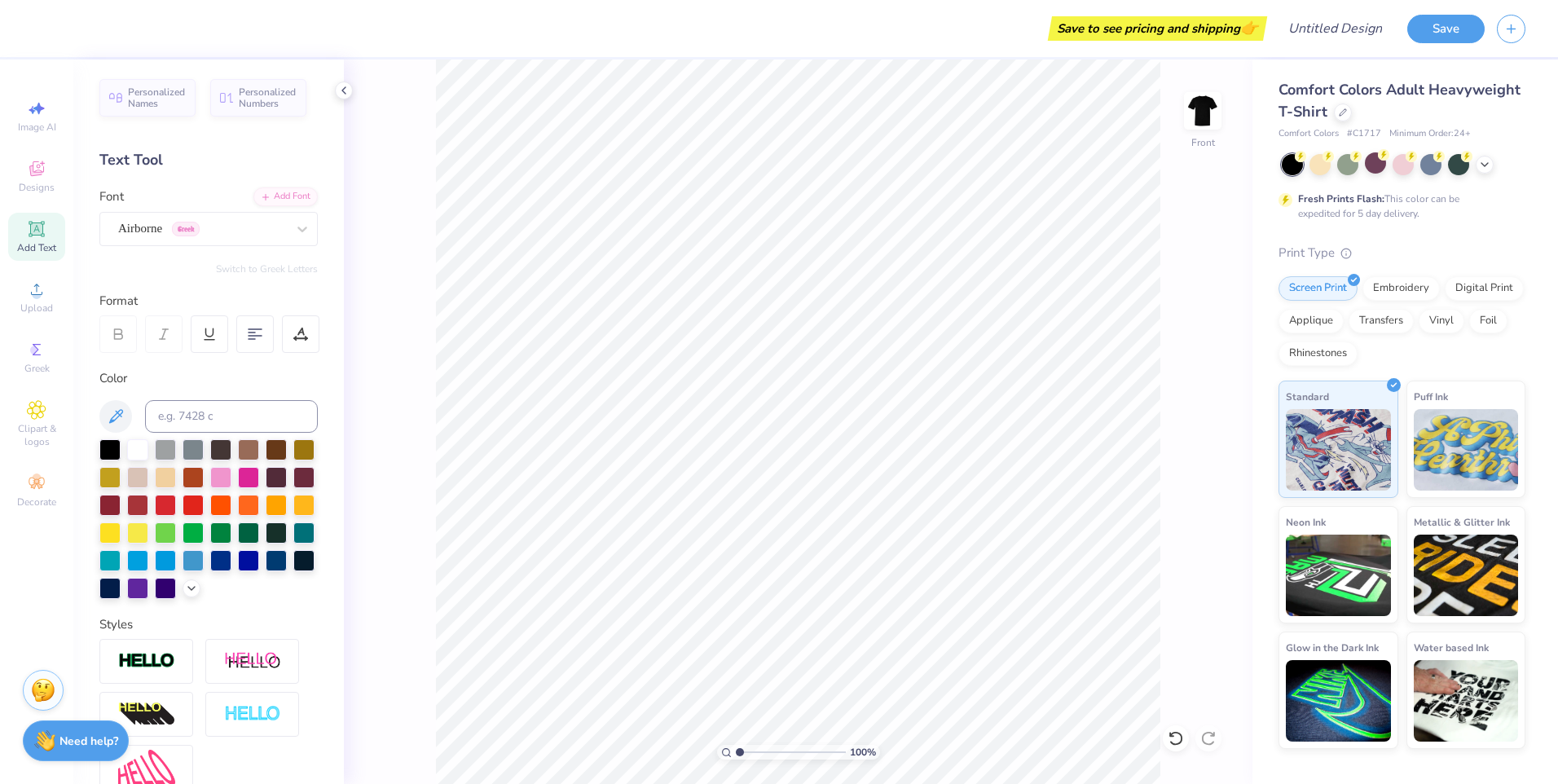
click at [1178, 102] on div "100 % Front" at bounding box center [798, 422] width 909 height 725
click at [114, 96] on icon at bounding box center [113, 94] width 5 height 5
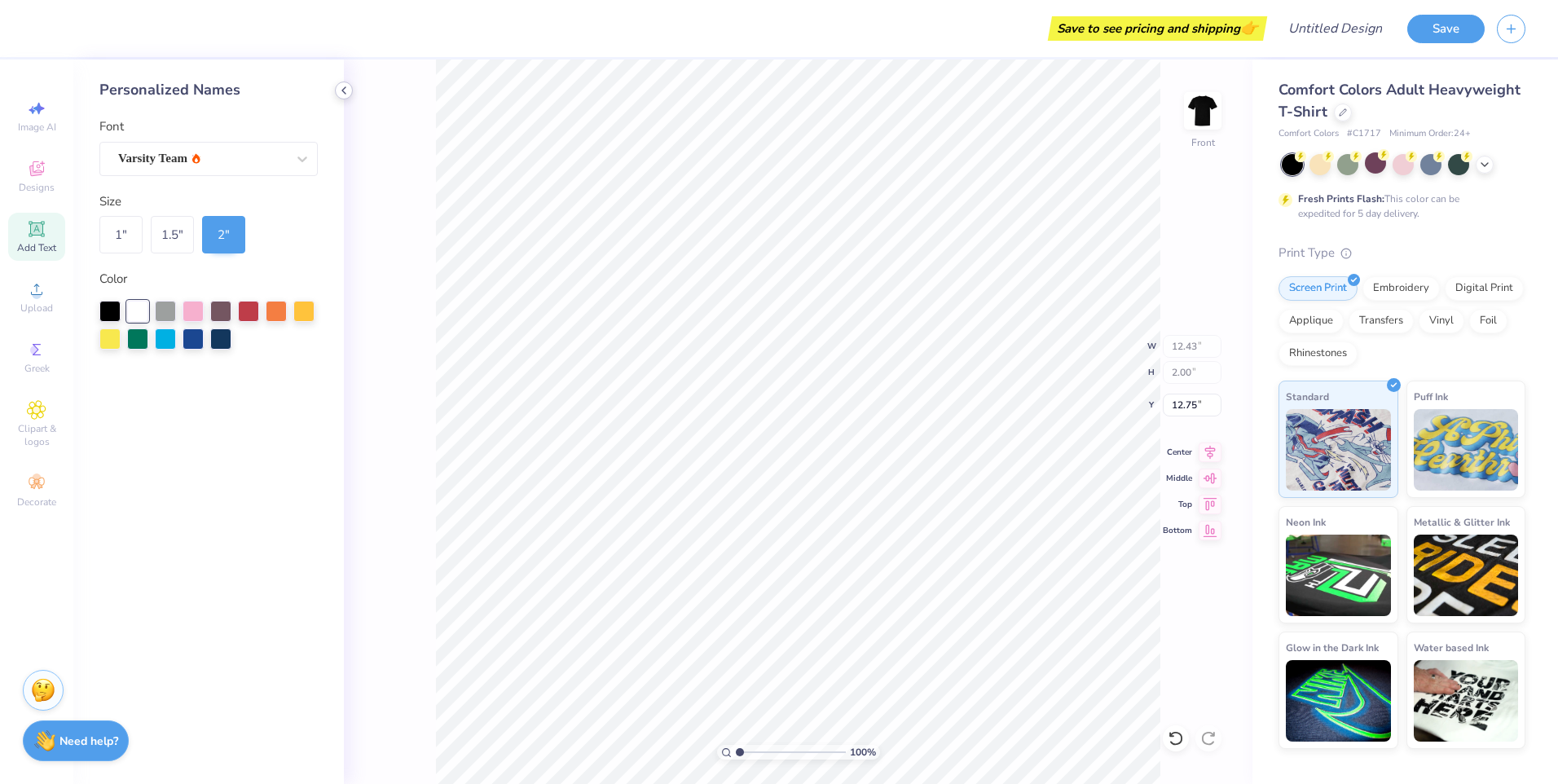
click at [351, 88] on div at bounding box center [343, 90] width 18 height 18
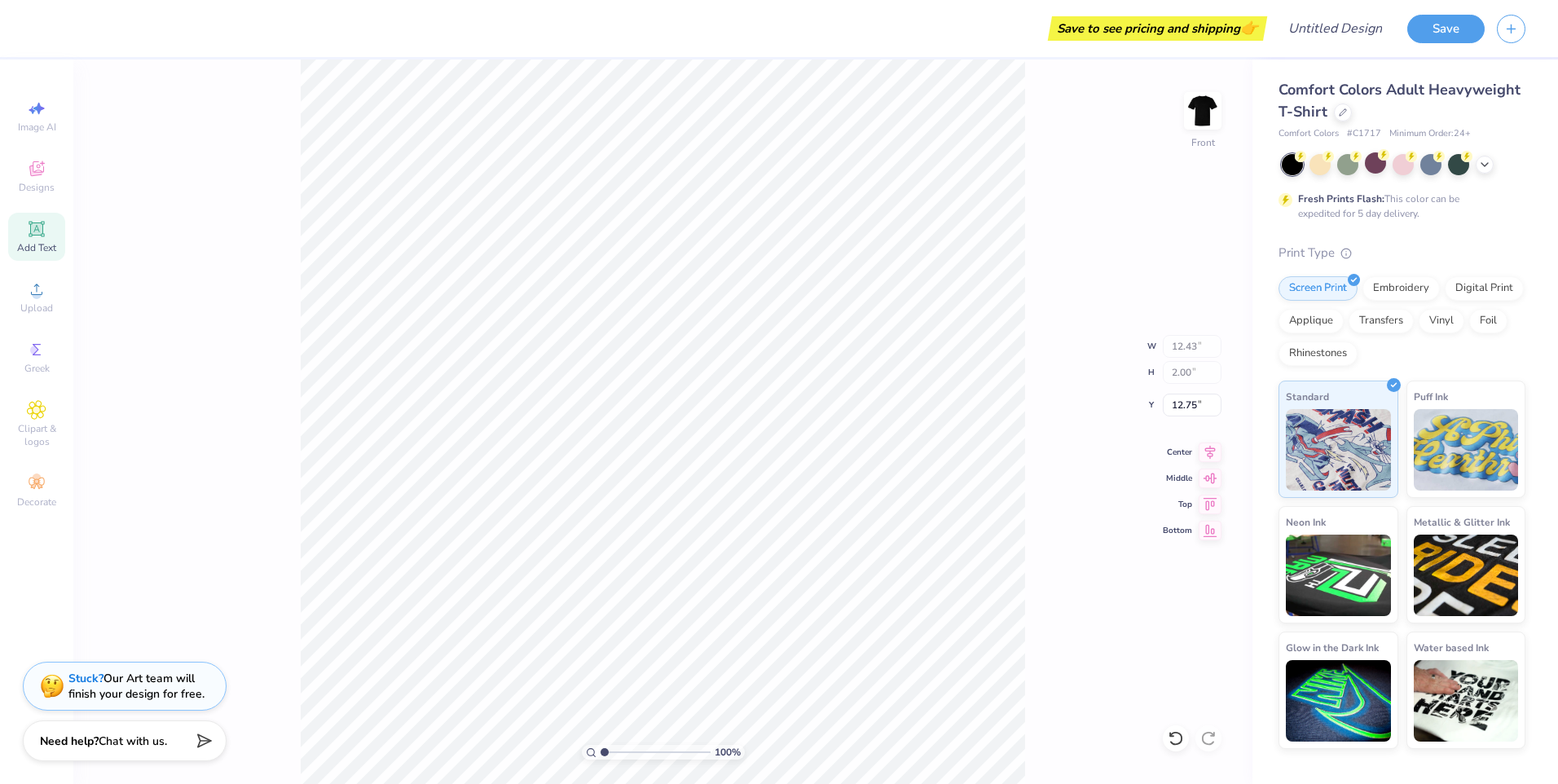
click at [32, 249] on span "Add Text" at bounding box center [36, 247] width 39 height 13
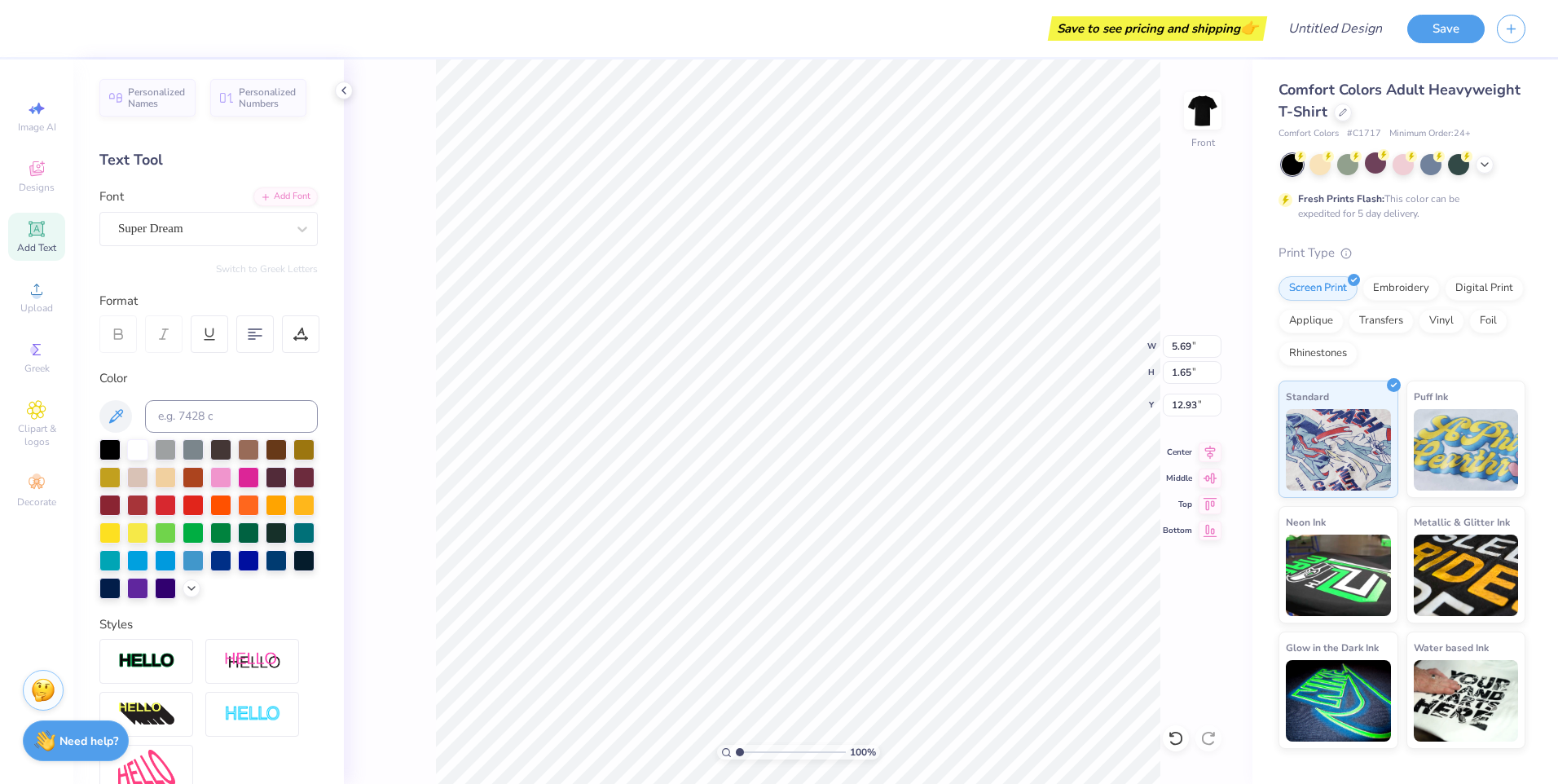
type input "5.69"
type input "1.65"
type input "12.93"
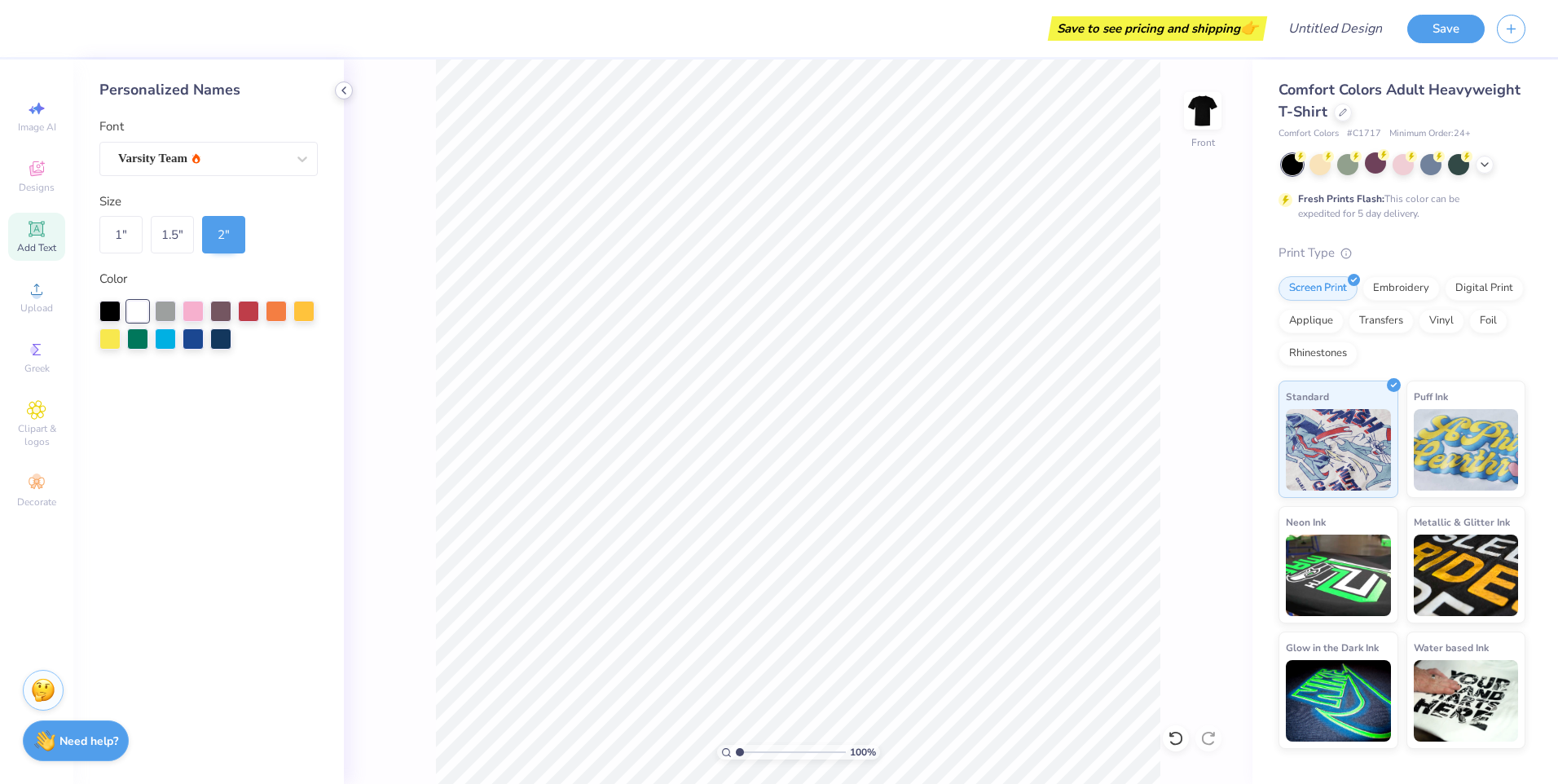
click at [341, 98] on div at bounding box center [343, 90] width 18 height 18
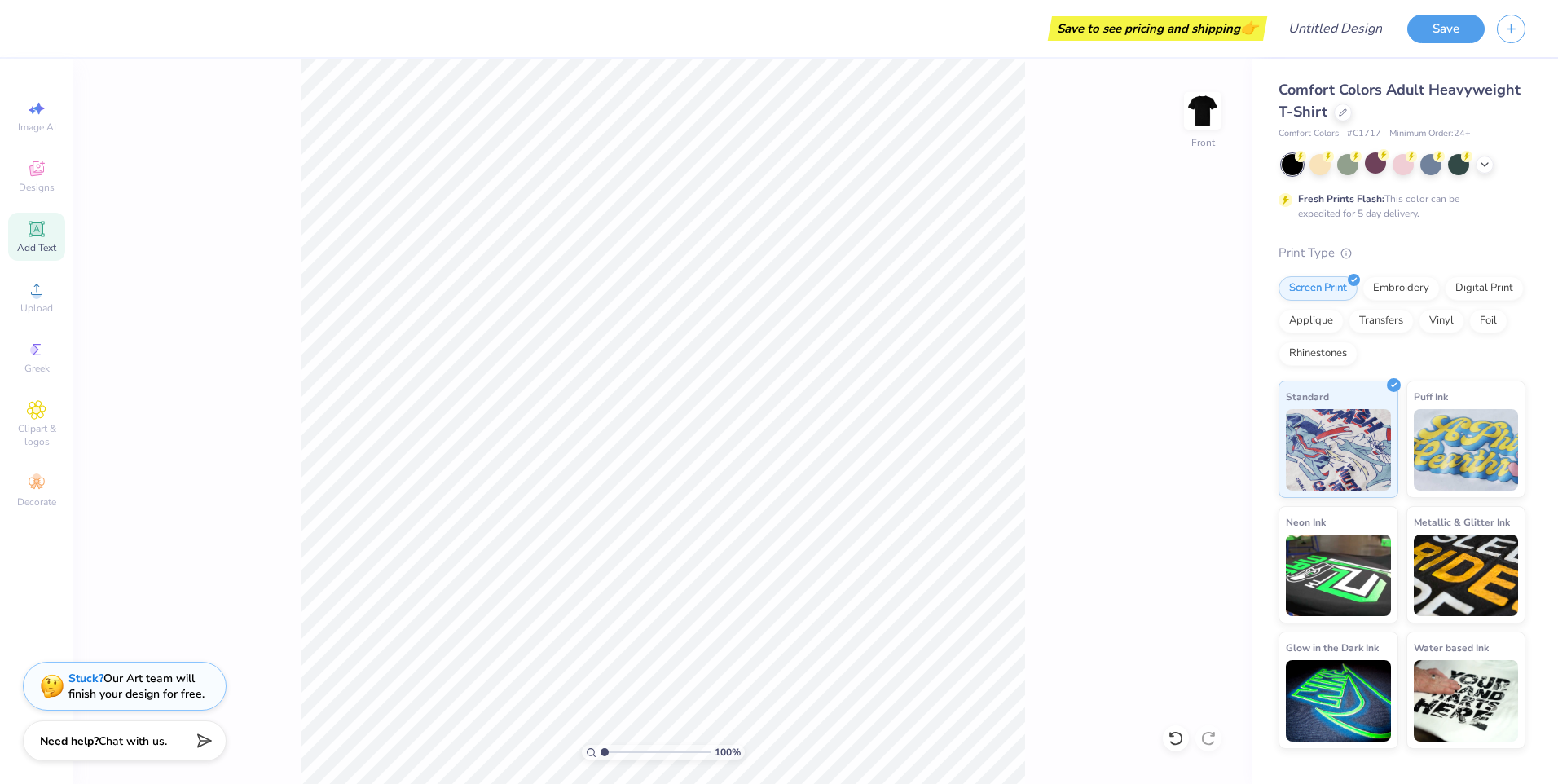
click at [344, 95] on div "100 % Front" at bounding box center [663, 422] width 1179 height 725
click at [20, 234] on div "Add Text" at bounding box center [36, 237] width 57 height 48
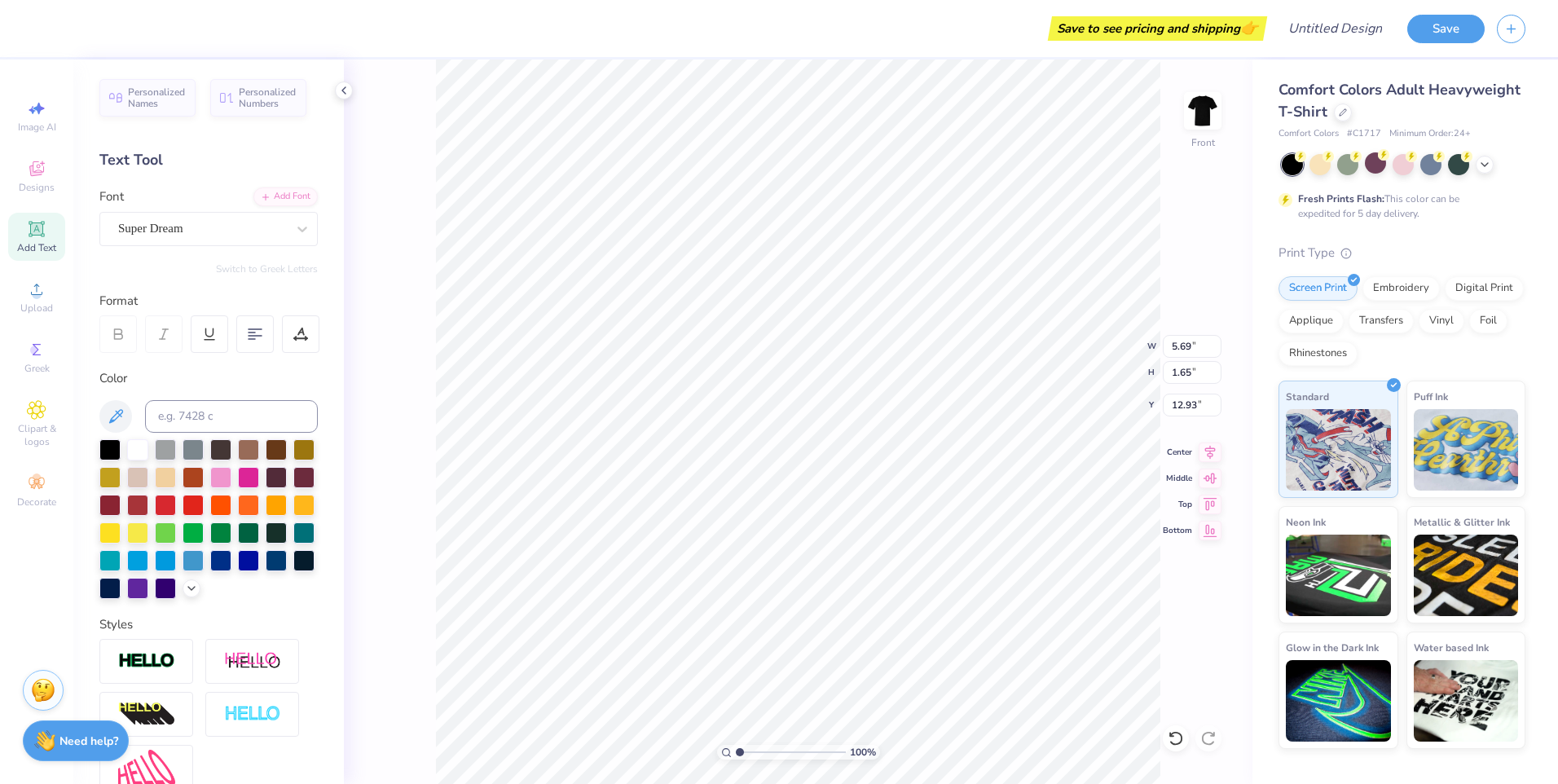
scroll to position [14, 3]
type textarea "T"
click at [1198, 132] on div at bounding box center [1203, 110] width 75 height 75
click at [34, 312] on span "Upload" at bounding box center [37, 307] width 33 height 13
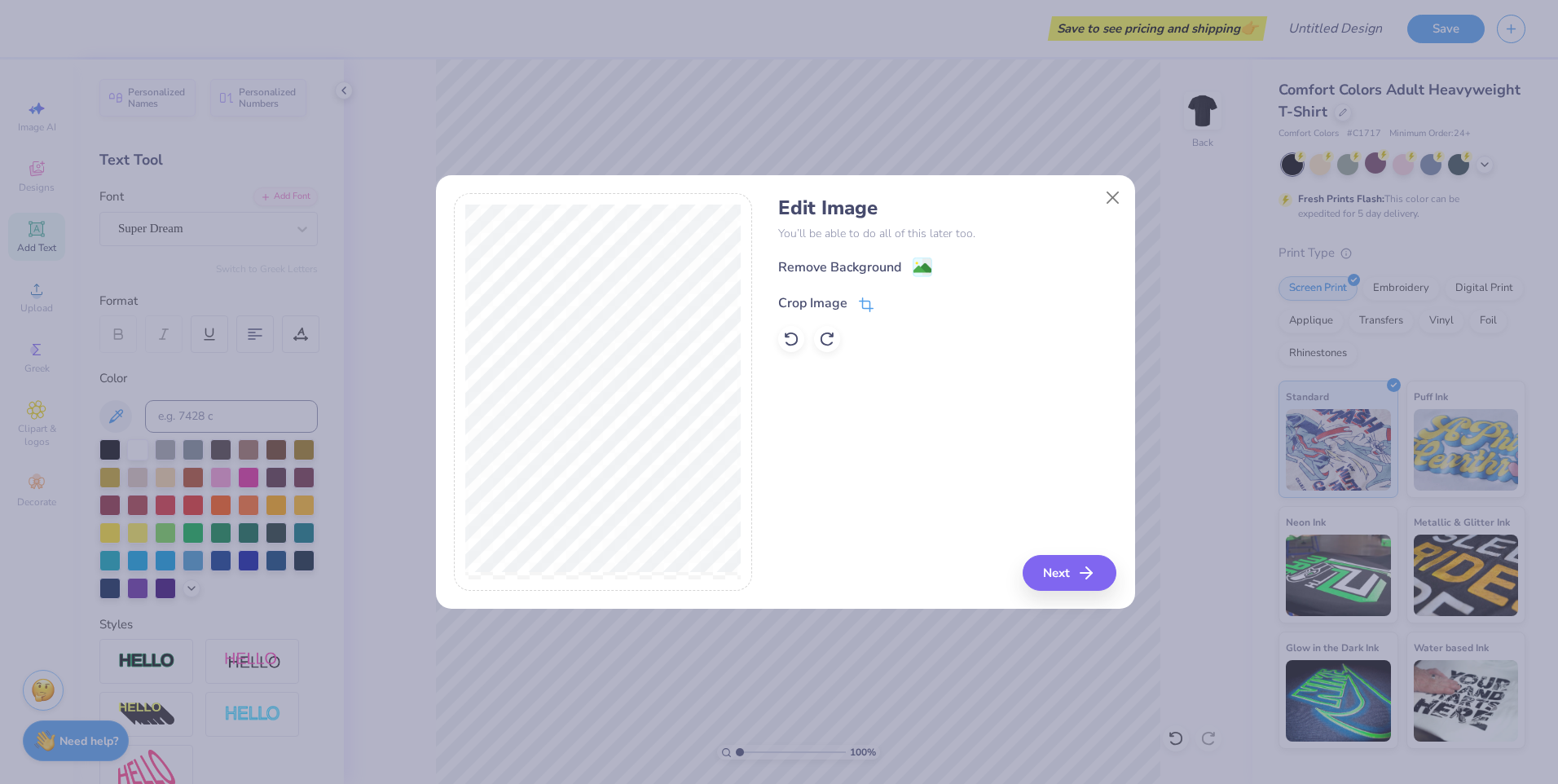
click at [871, 303] on icon at bounding box center [866, 305] width 15 height 15
click at [862, 303] on icon at bounding box center [868, 301] width 10 height 10
click at [929, 262] on div "Remove Background Crop Image" at bounding box center [947, 304] width 338 height 96
click at [884, 276] on div "Remove Background Crop Image" at bounding box center [947, 304] width 338 height 96
click at [867, 263] on div "Remove Background Crop Image" at bounding box center [947, 304] width 338 height 96
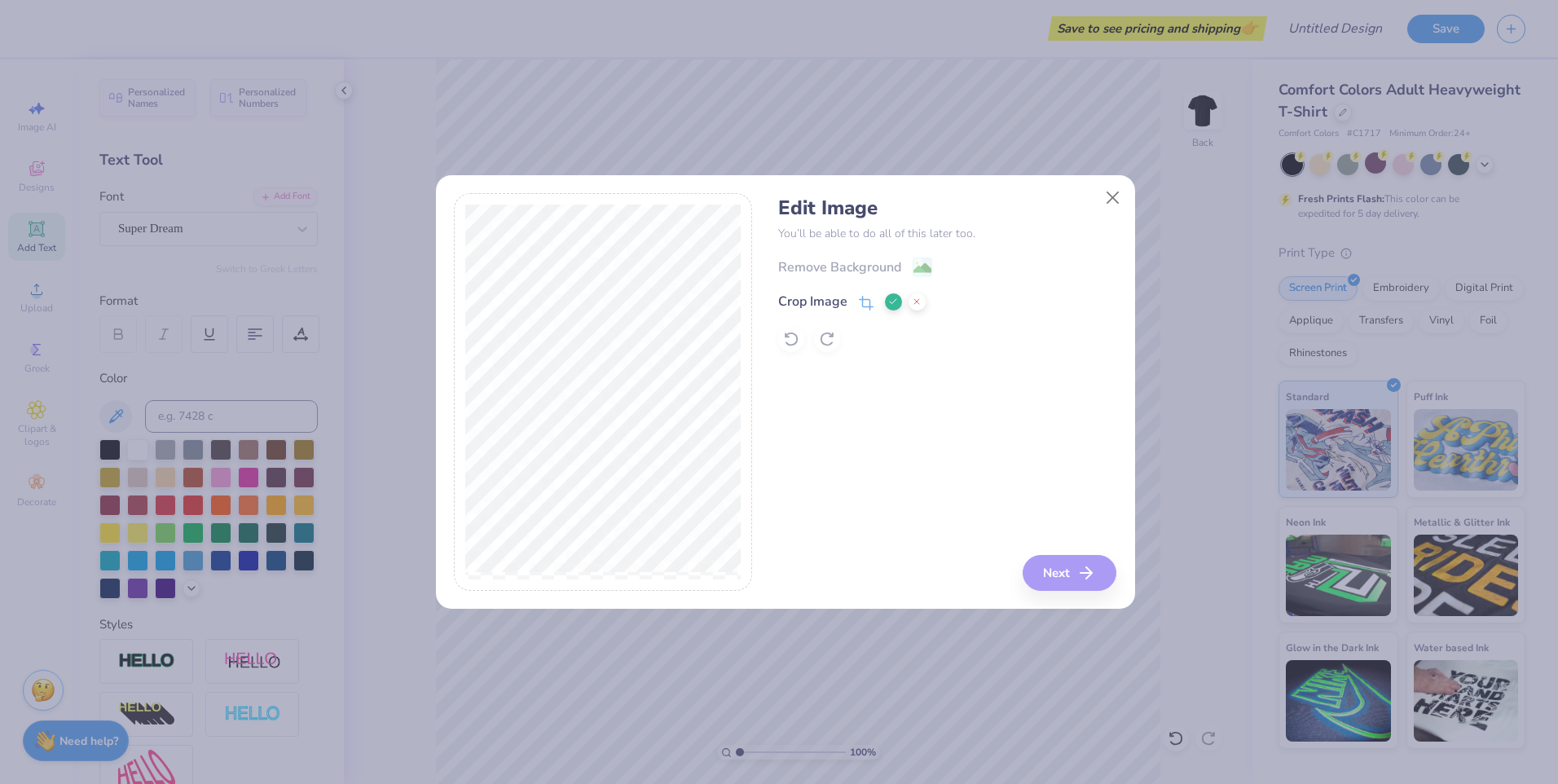
click at [915, 300] on line at bounding box center [917, 301] width 5 height 5
click at [900, 270] on div "Remove Background" at bounding box center [839, 269] width 123 height 20
click at [882, 267] on div "Remove Background Crop Image" at bounding box center [947, 304] width 338 height 96
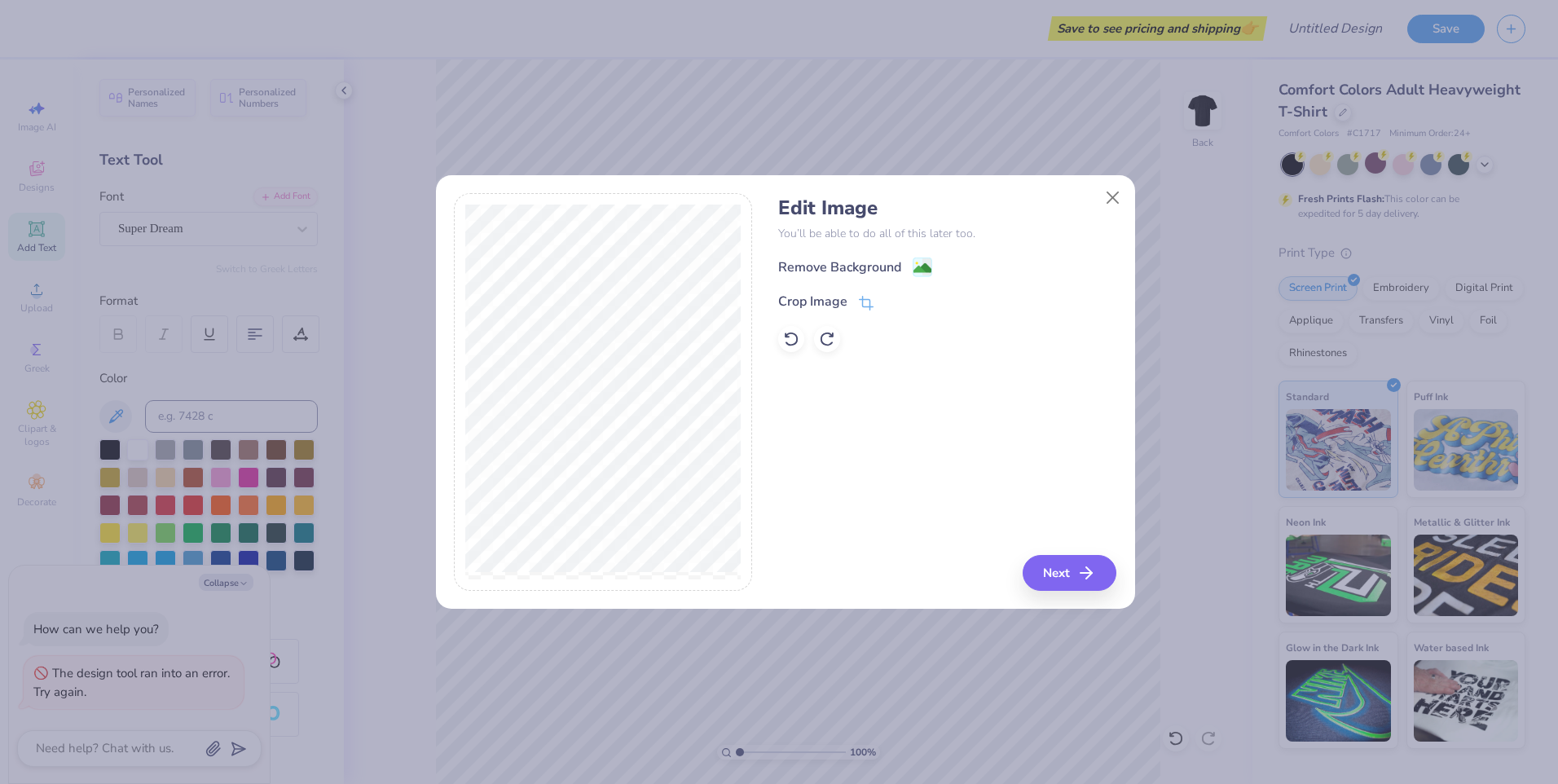
click at [937, 267] on div "Remove Background" at bounding box center [947, 267] width 338 height 21
click at [914, 275] on image at bounding box center [922, 269] width 18 height 18
click at [914, 274] on div "Remove Background Crop Image" at bounding box center [947, 304] width 338 height 96
click at [912, 263] on div "Remove Background Crop Image" at bounding box center [947, 304] width 338 height 96
click at [863, 262] on div "Remove Background Crop Image" at bounding box center [947, 304] width 338 height 96
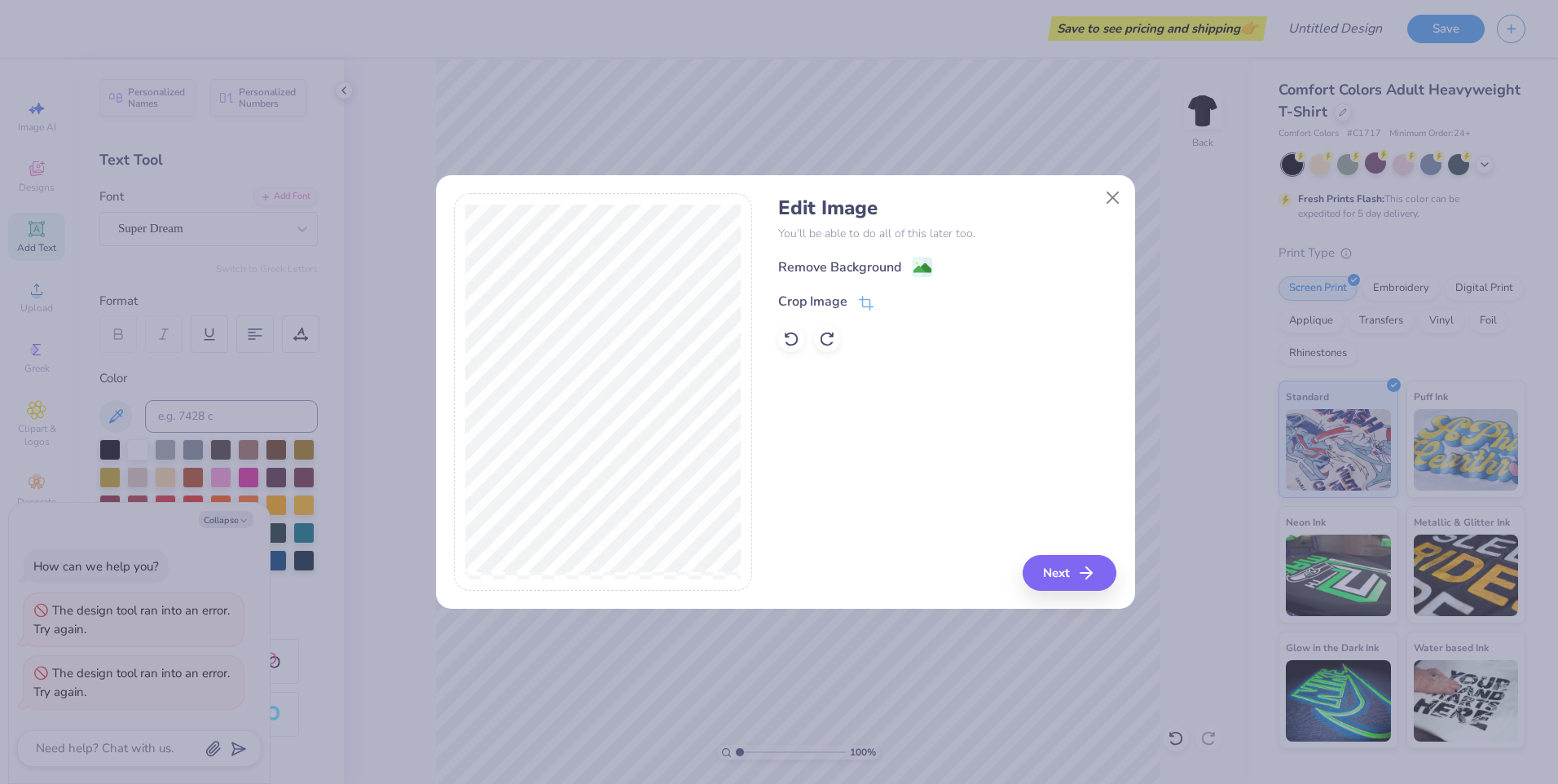
click at [1077, 553] on div "Edit Image You’ll be able to do all of this later too. Remove Background Crop I…" at bounding box center [947, 392] width 338 height 398
click at [1072, 561] on button "Next" at bounding box center [1072, 573] width 94 height 36
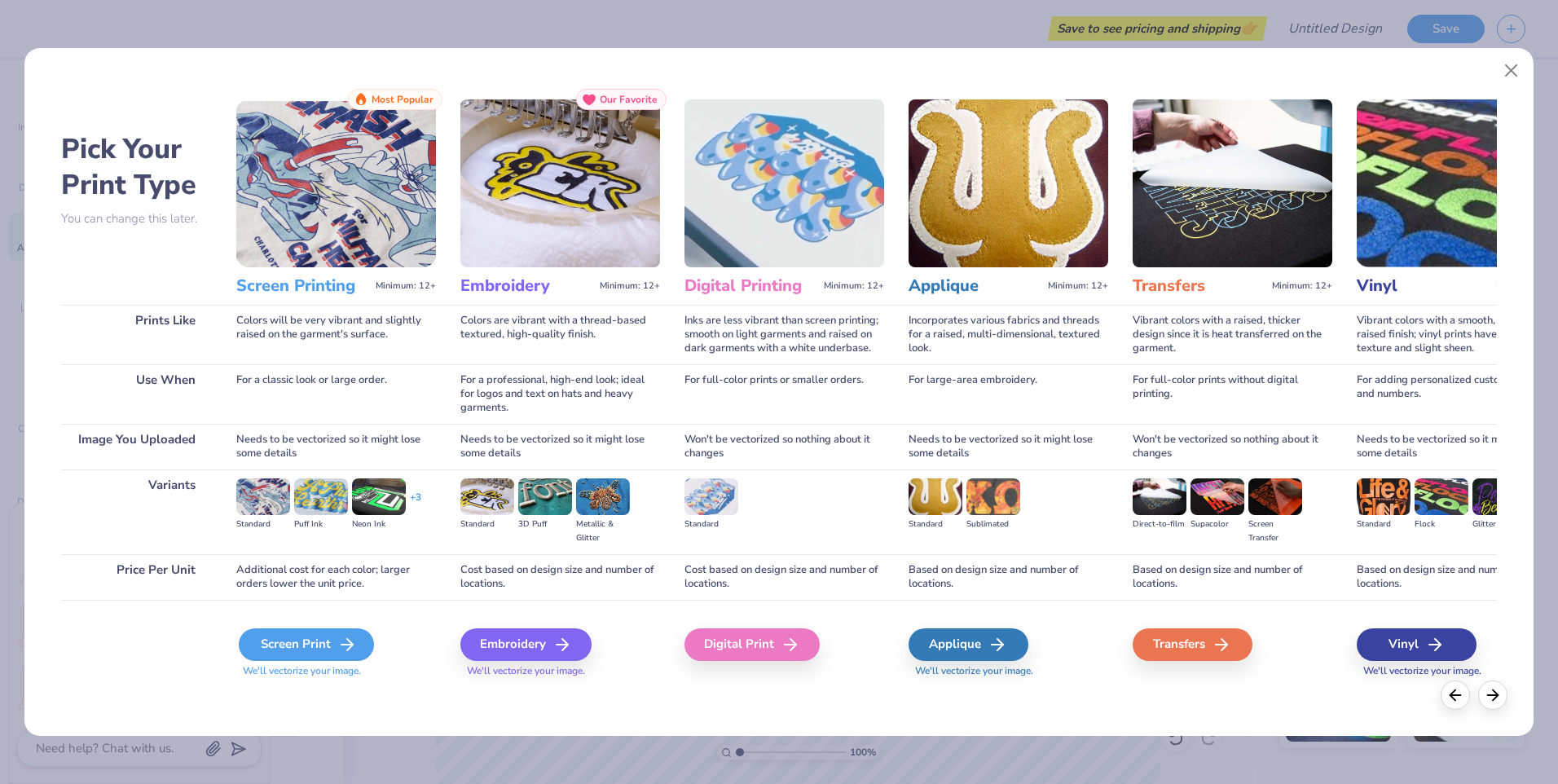
click at [339, 634] on icon at bounding box center [347, 644] width 20 height 20
click at [325, 634] on div "Screen Print" at bounding box center [306, 645] width 135 height 33
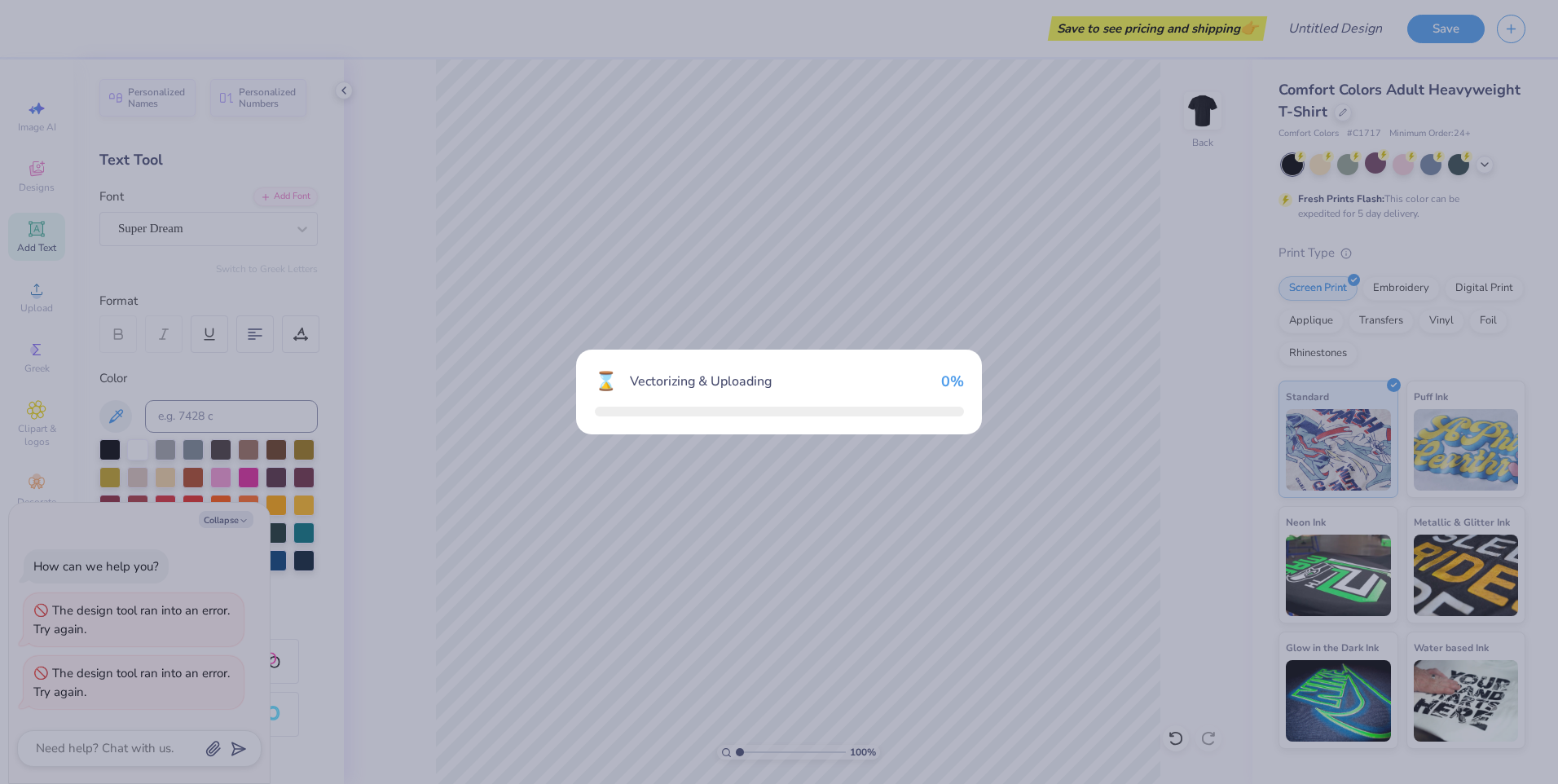
type textarea "x"
